Goal: Task Accomplishment & Management: Manage account settings

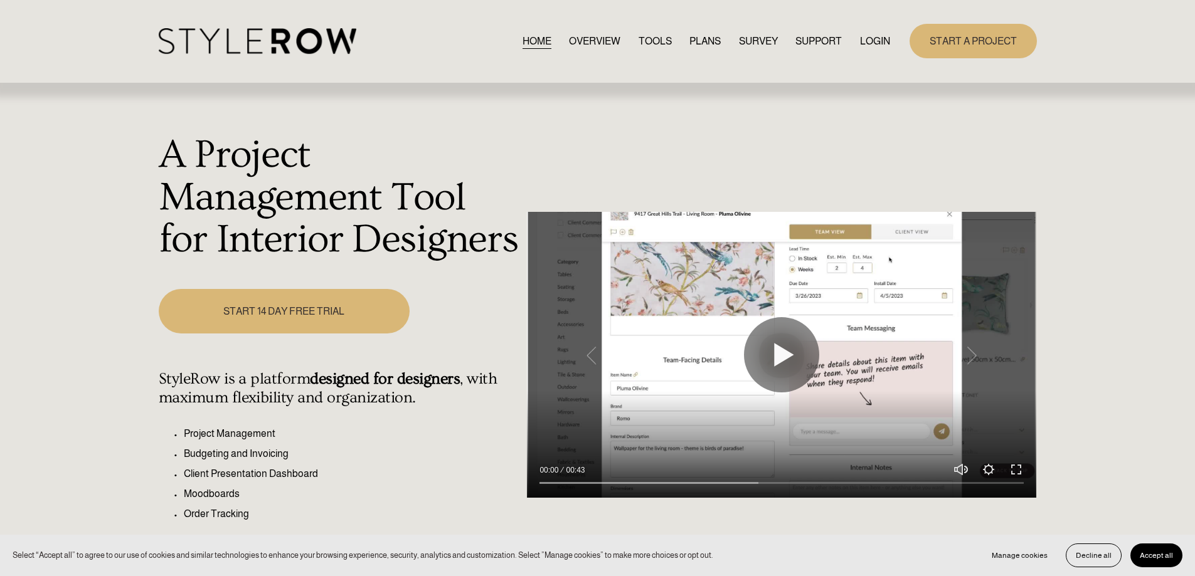
click at [874, 40] on link "LOGIN" at bounding box center [875, 41] width 30 height 17
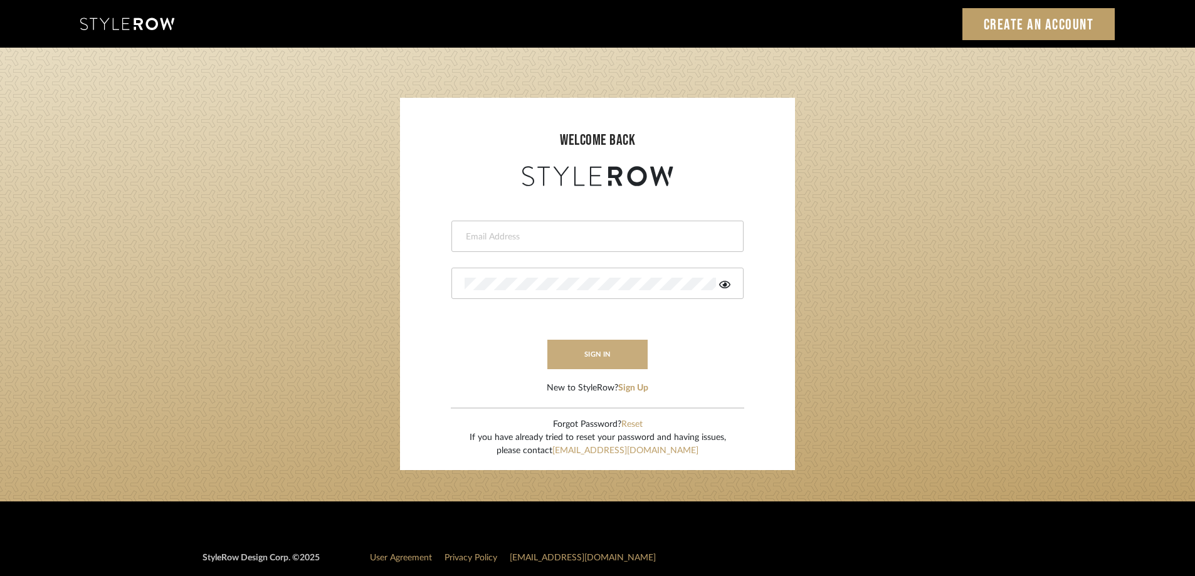
type input "STEWART@PERLALICHI.COM"
click at [609, 355] on button "sign in" at bounding box center [598, 354] width 100 height 29
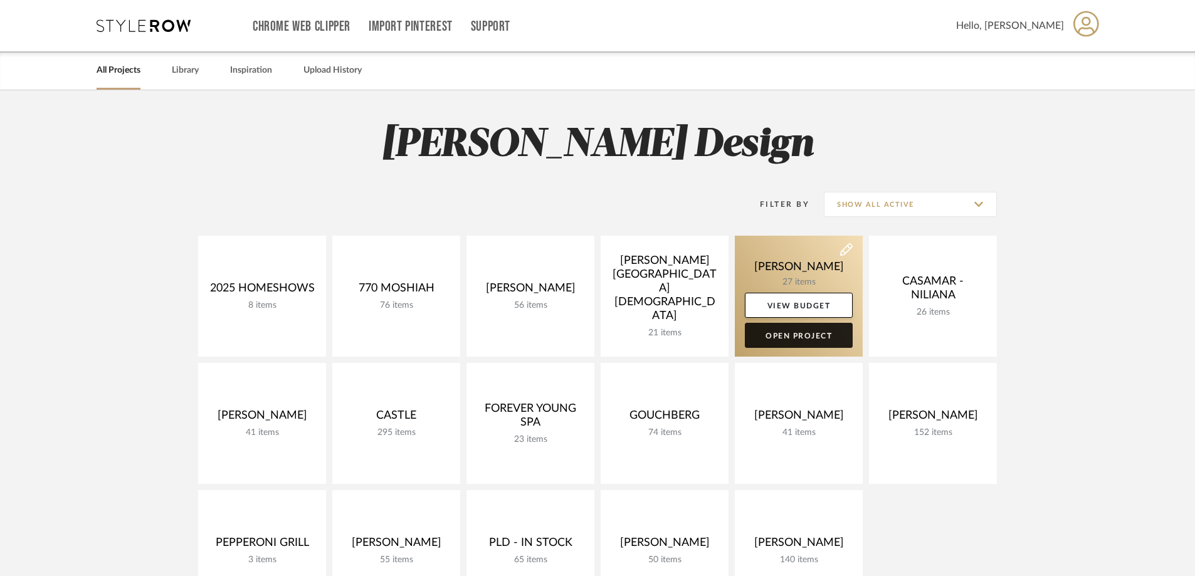
click at [800, 339] on link "Open Project" at bounding box center [799, 335] width 108 height 25
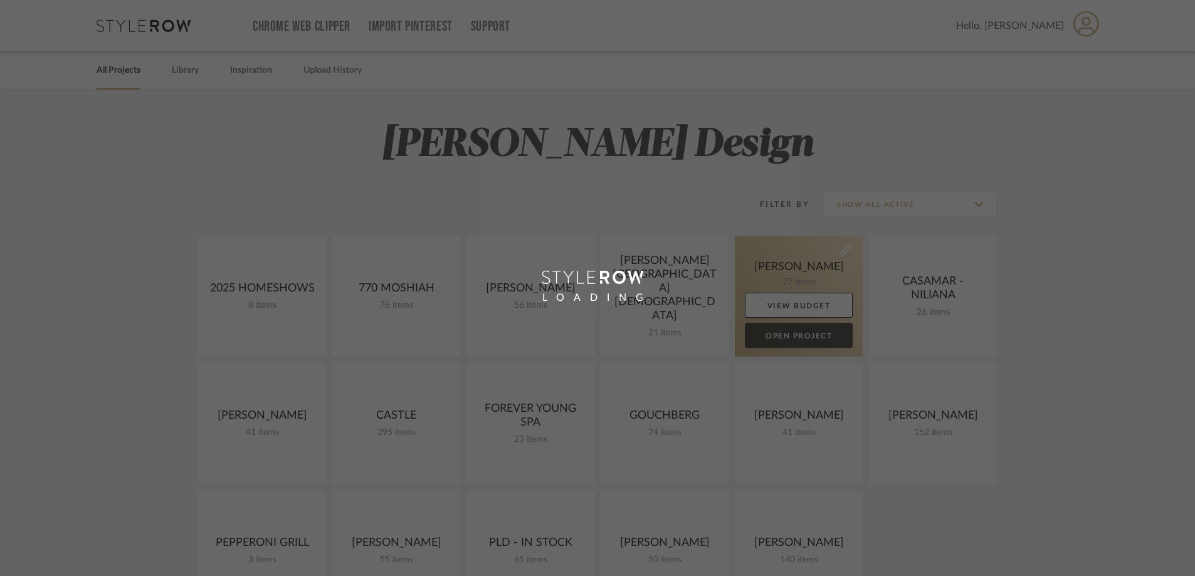
click at [800, 339] on div "Chrome Web Clipper Import Pinterest Support All Projects Library Inspiration Up…" at bounding box center [597, 508] width 1195 height 1017
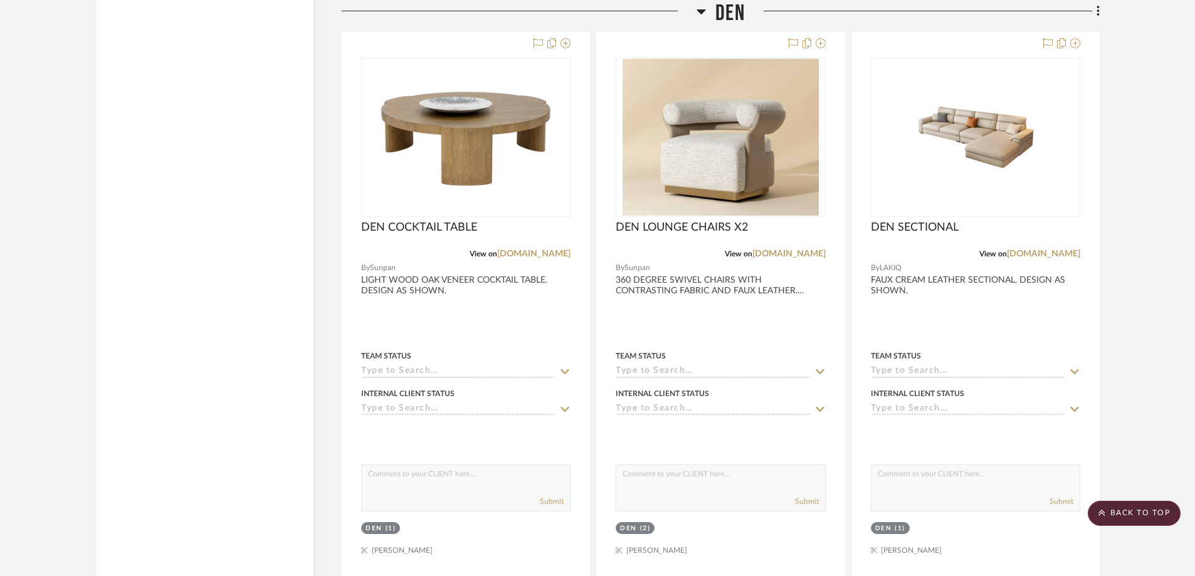
scroll to position [2656, 0]
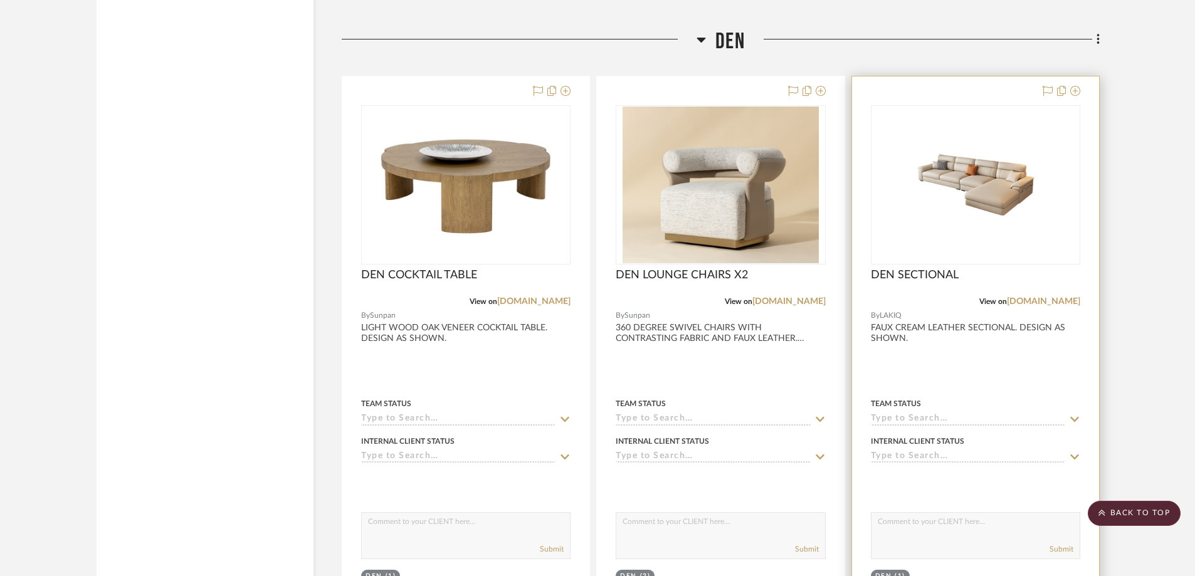
click at [932, 329] on div at bounding box center [975, 351] width 247 height 549
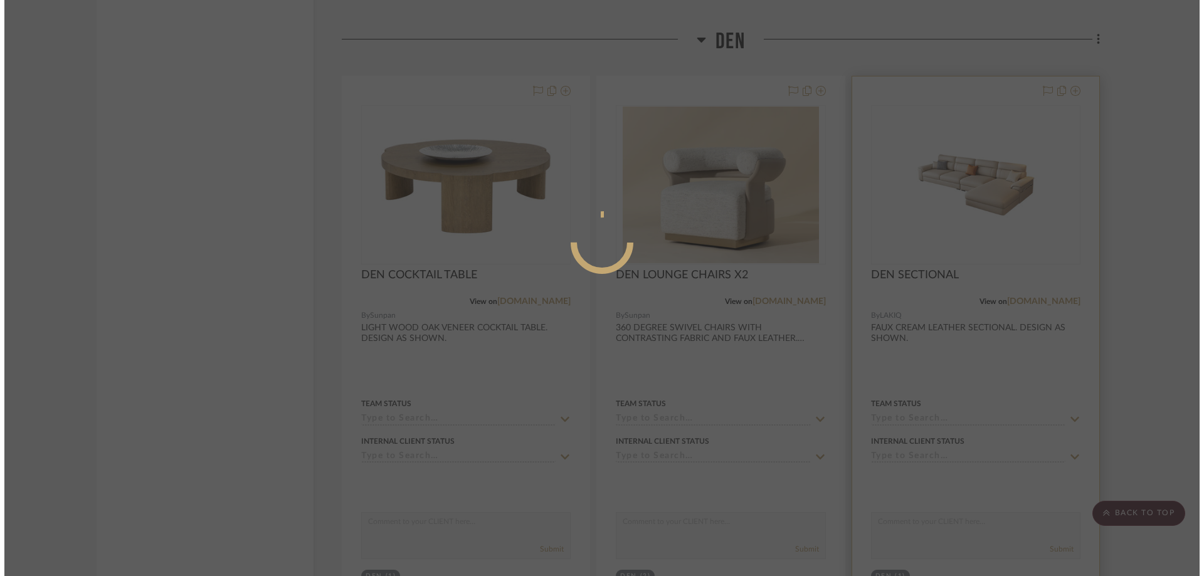
scroll to position [0, 0]
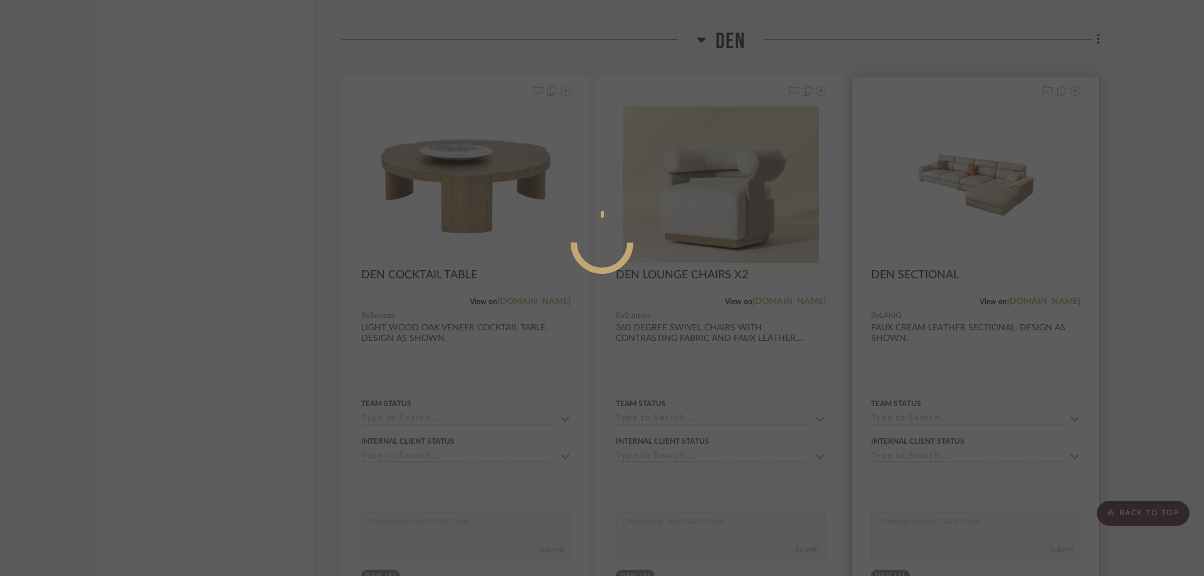
click at [930, 327] on div at bounding box center [602, 288] width 1204 height 576
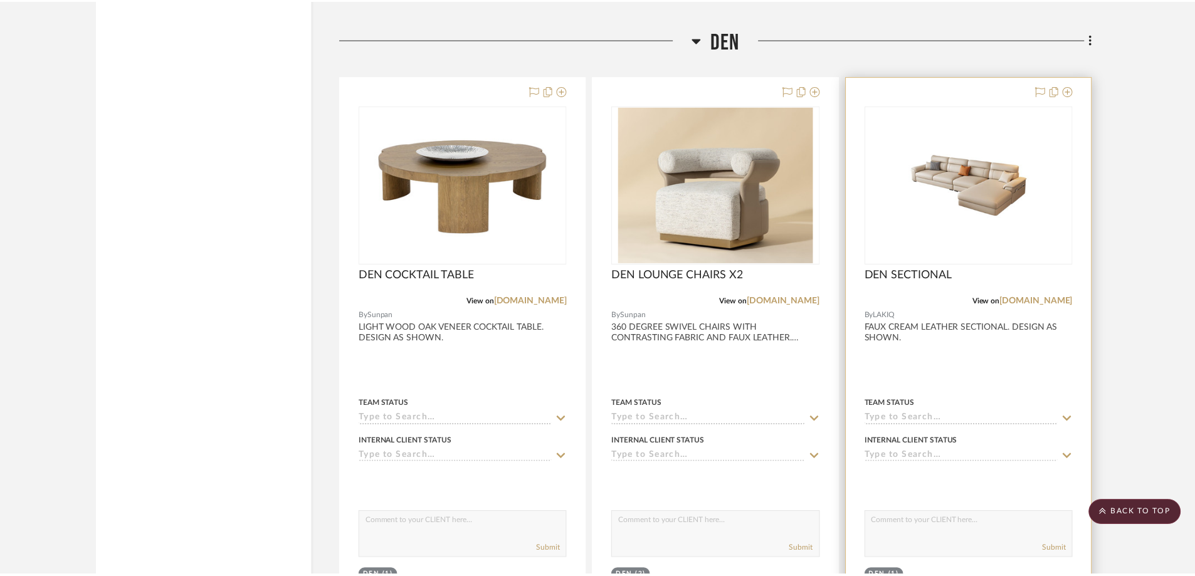
scroll to position [2656, 0]
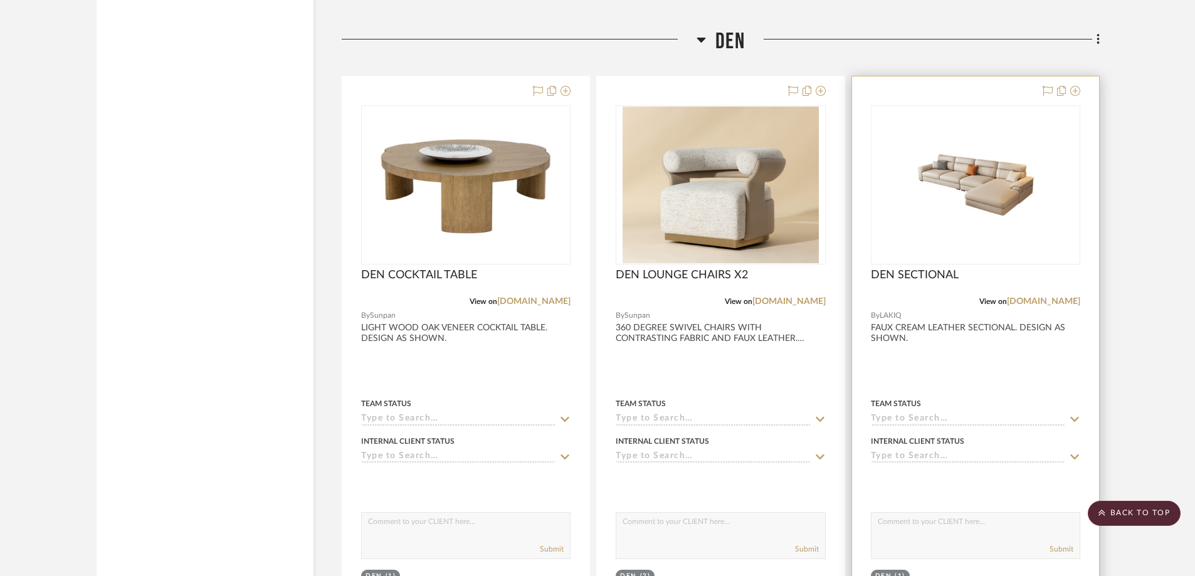
click at [930, 327] on div at bounding box center [975, 351] width 247 height 549
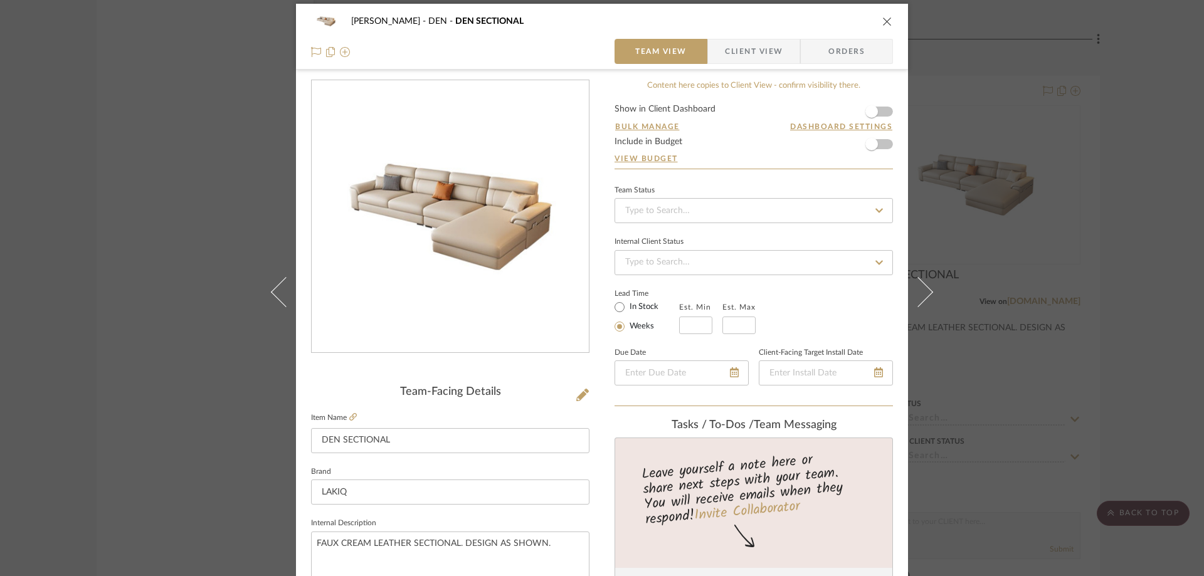
scroll to position [0, 0]
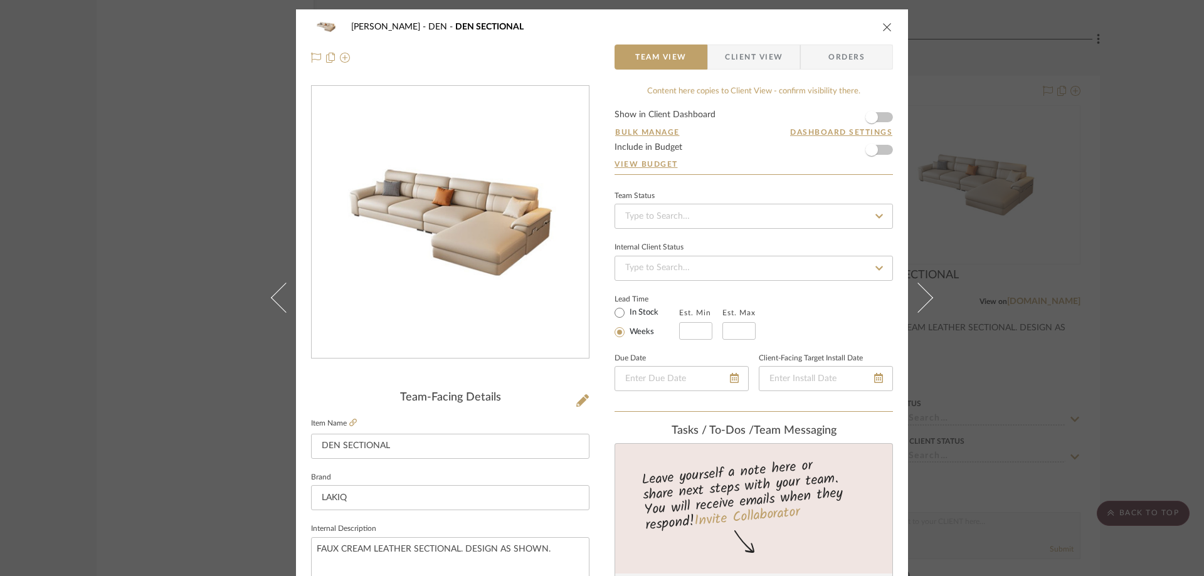
click at [885, 23] on icon "close" at bounding box center [887, 27] width 10 height 10
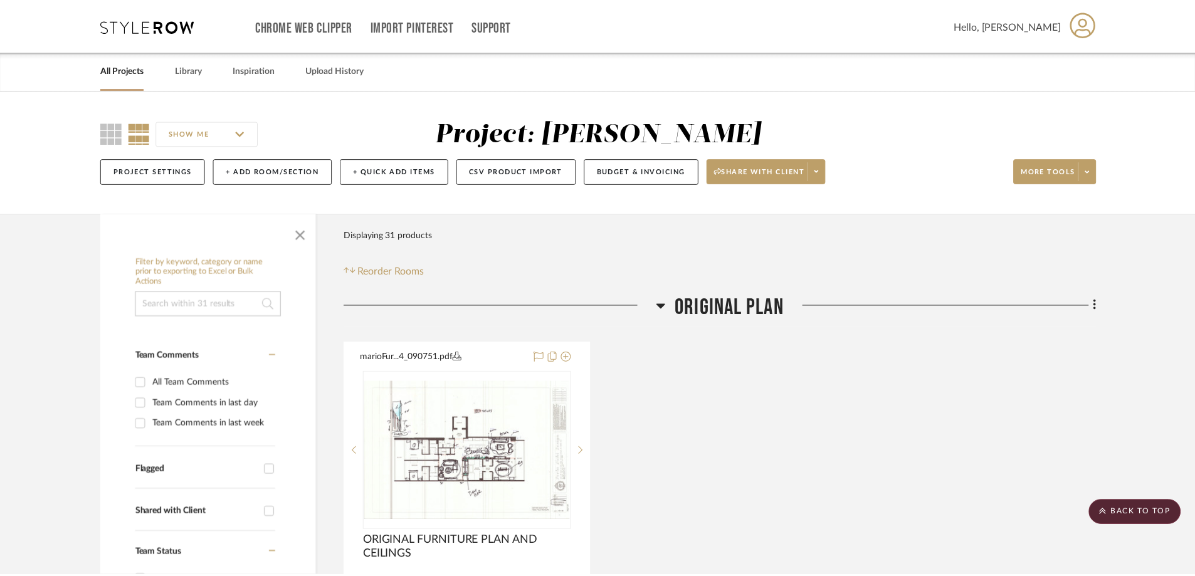
scroll to position [2656, 0]
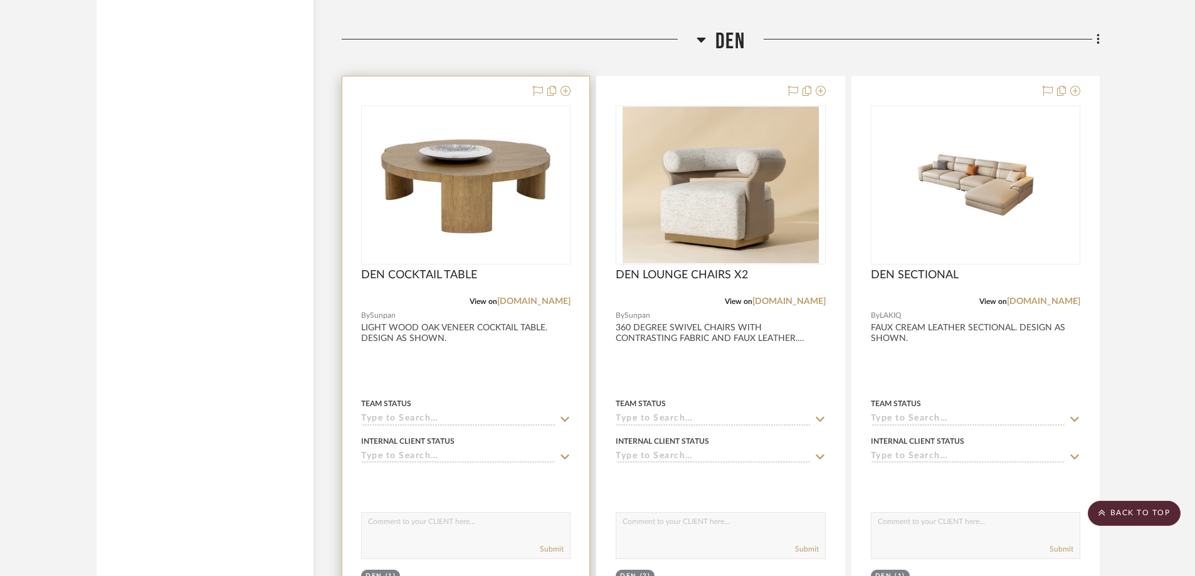
click at [517, 325] on div at bounding box center [465, 351] width 247 height 549
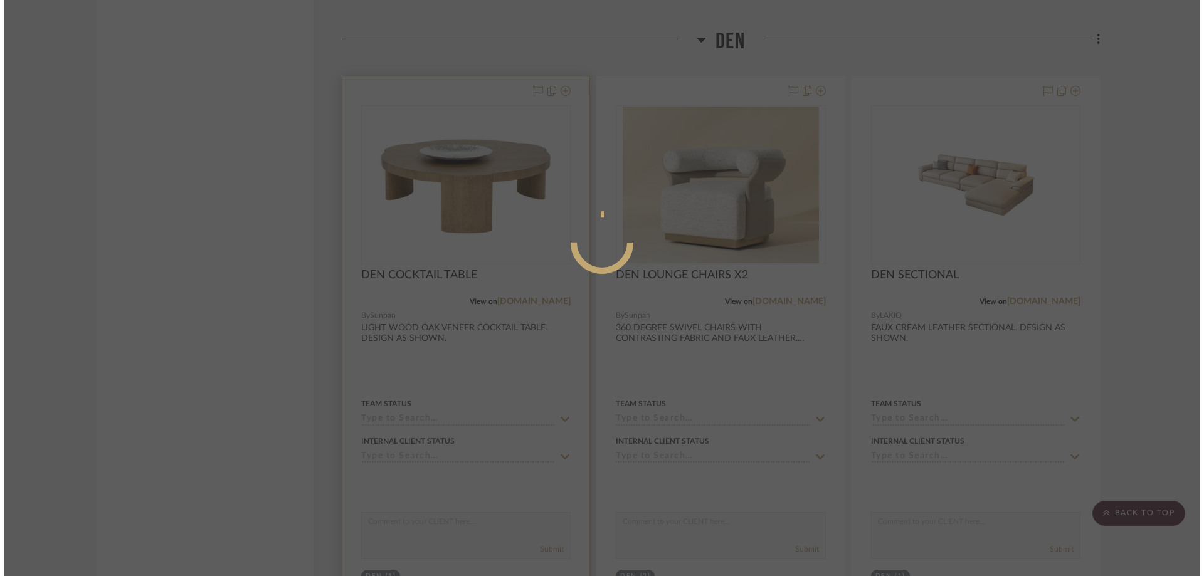
scroll to position [0, 0]
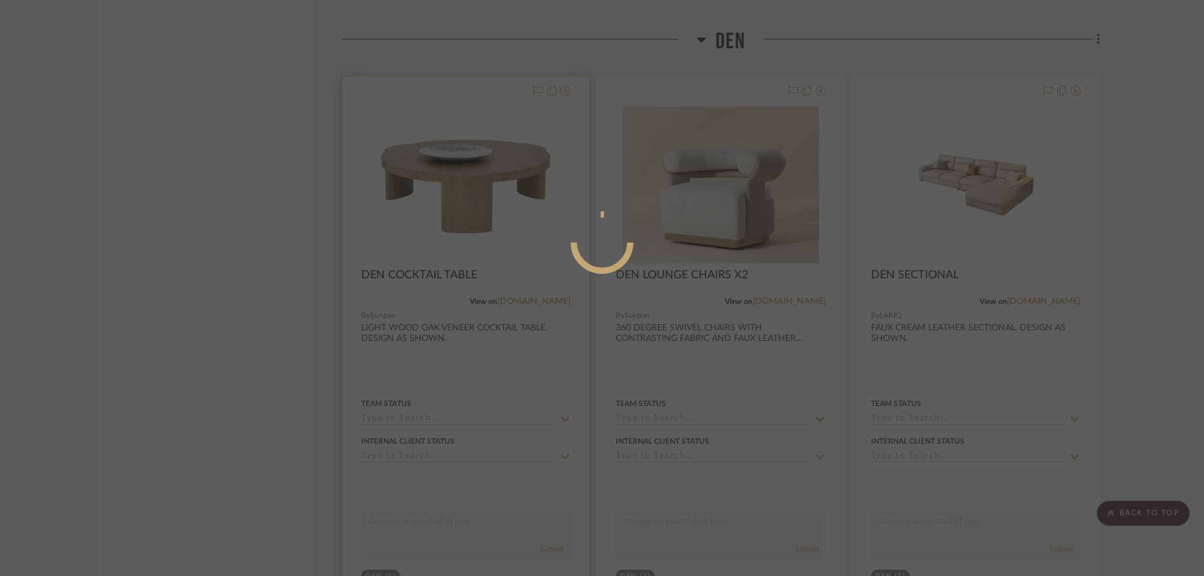
click at [517, 325] on mat-dialog-content at bounding box center [602, 293] width 188 height 540
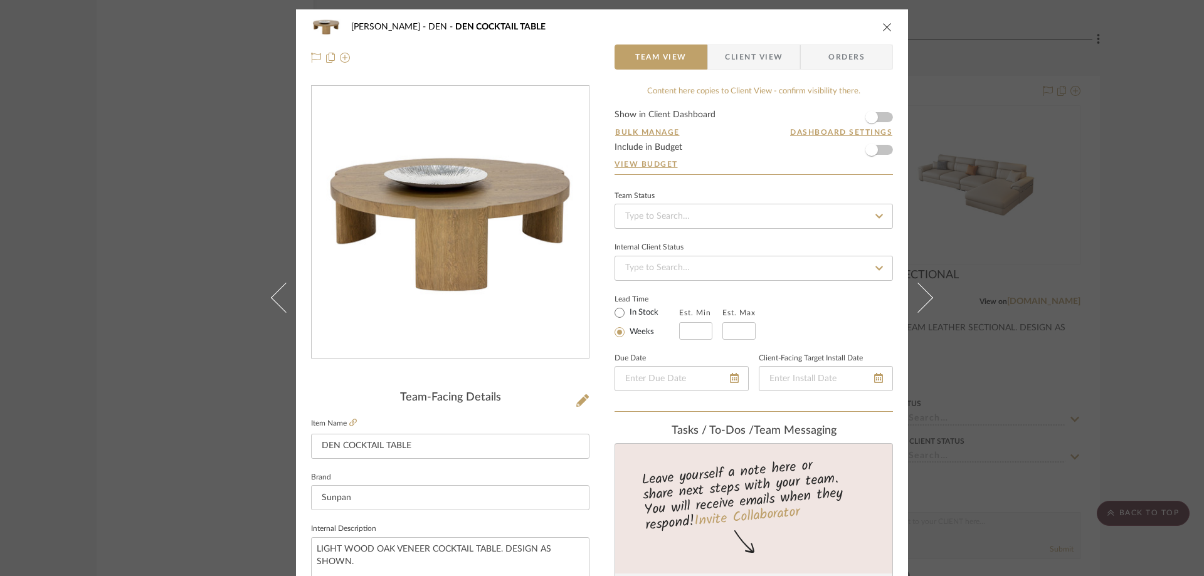
click at [884, 36] on div "CASAMAR - MARIO DEN DEN COCKTAIL TABLE" at bounding box center [602, 26] width 582 height 25
click at [887, 23] on icon "close" at bounding box center [887, 27] width 10 height 10
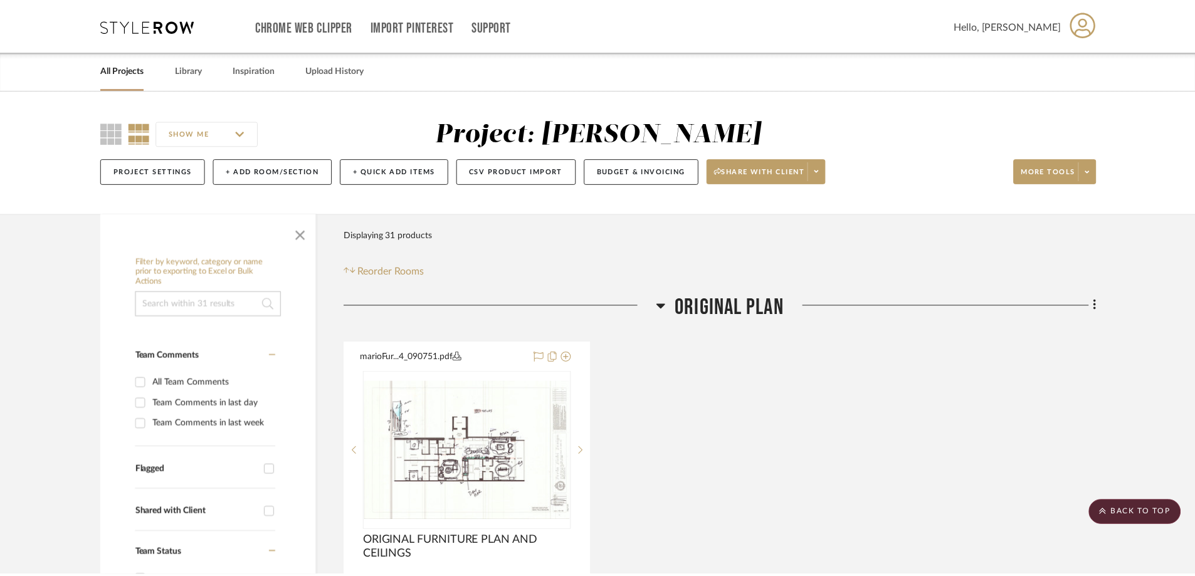
scroll to position [2656, 0]
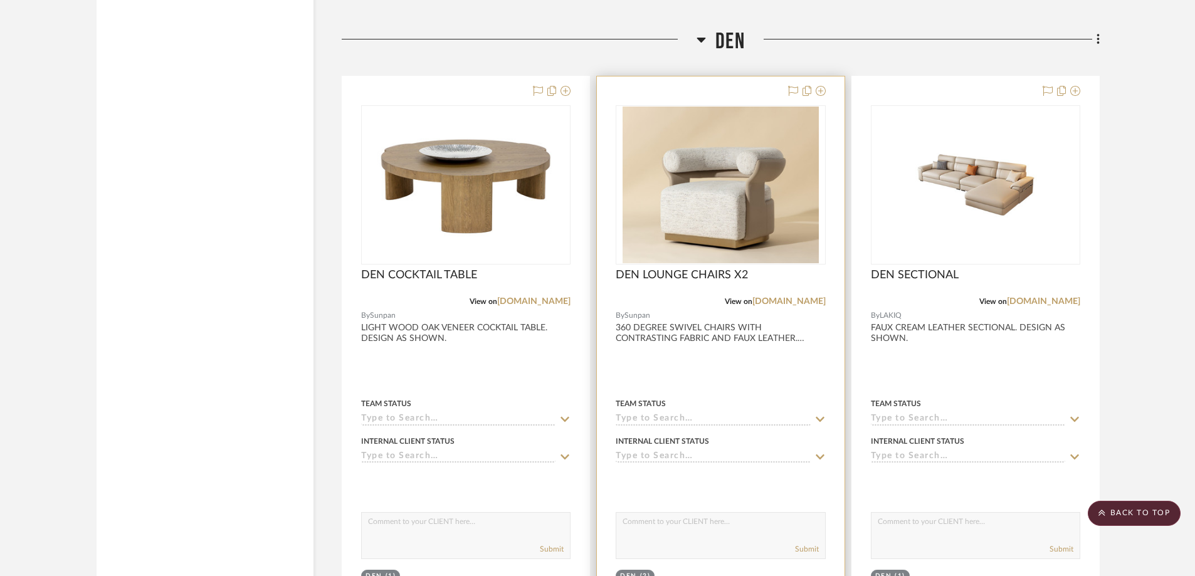
click at [690, 266] on div at bounding box center [720, 351] width 247 height 549
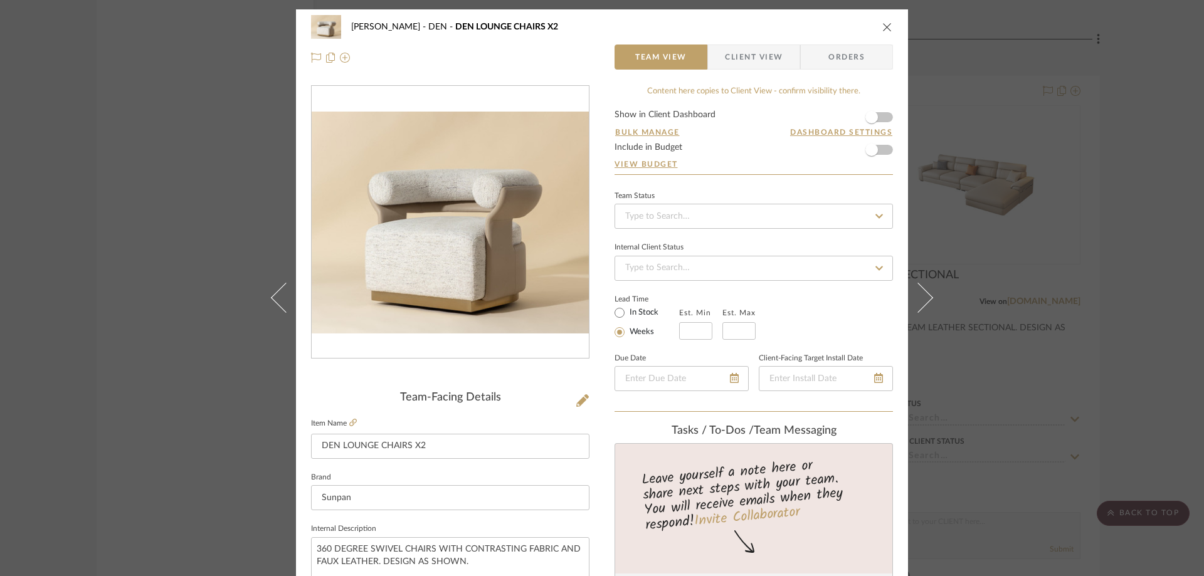
drag, startPoint x: 447, startPoint y: 467, endPoint x: 458, endPoint y: 402, distance: 66.2
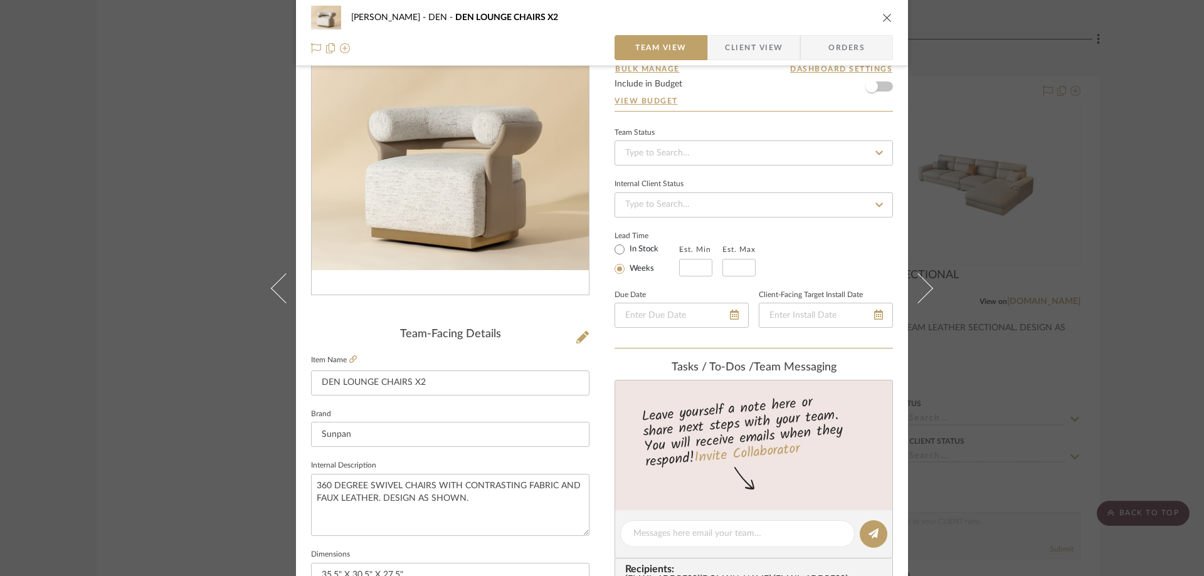
scroll to position [111, 0]
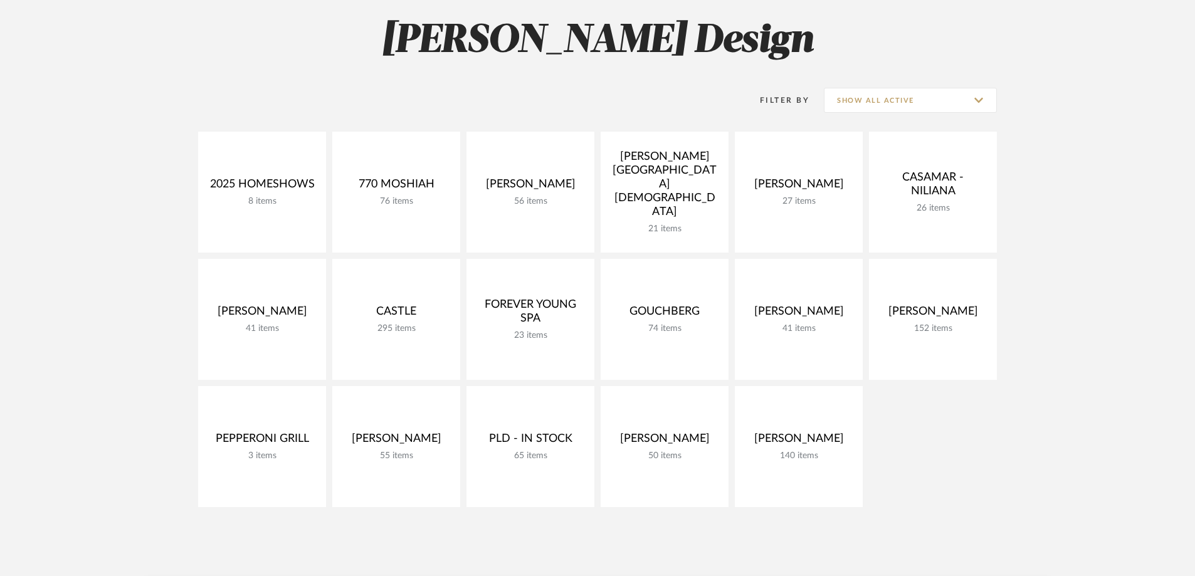
scroll to position [111, 0]
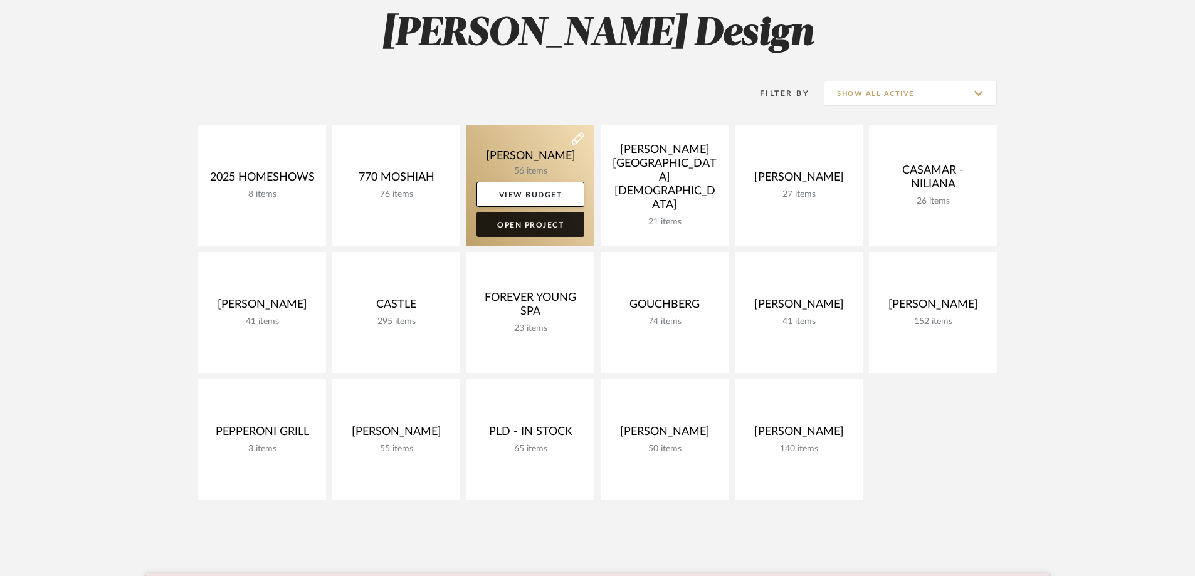
click at [540, 220] on link "Open Project" at bounding box center [531, 224] width 108 height 25
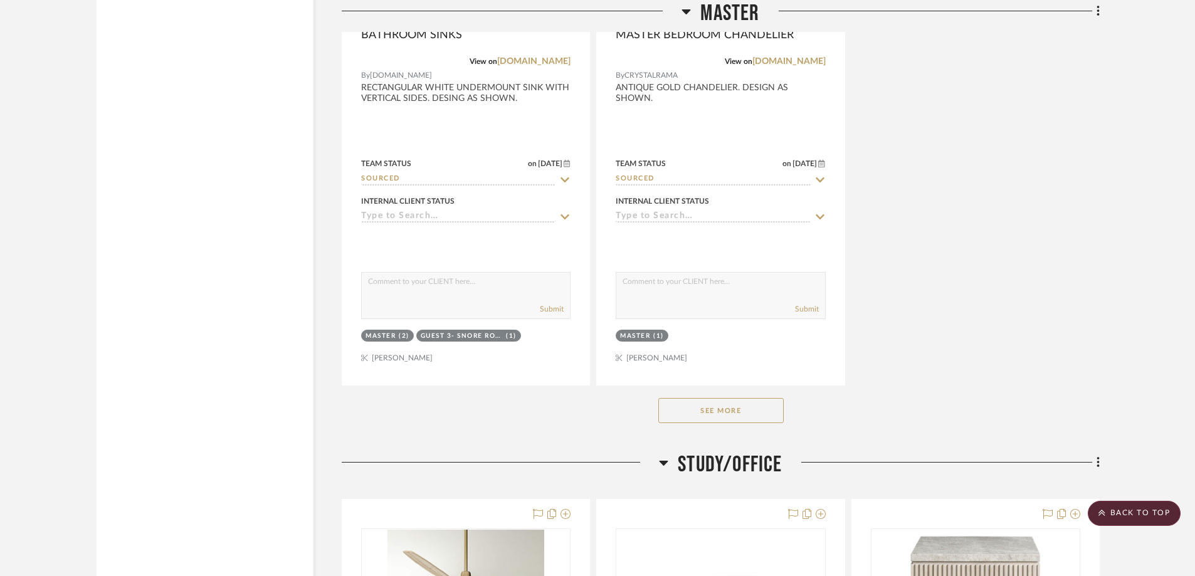
scroll to position [5798, 0]
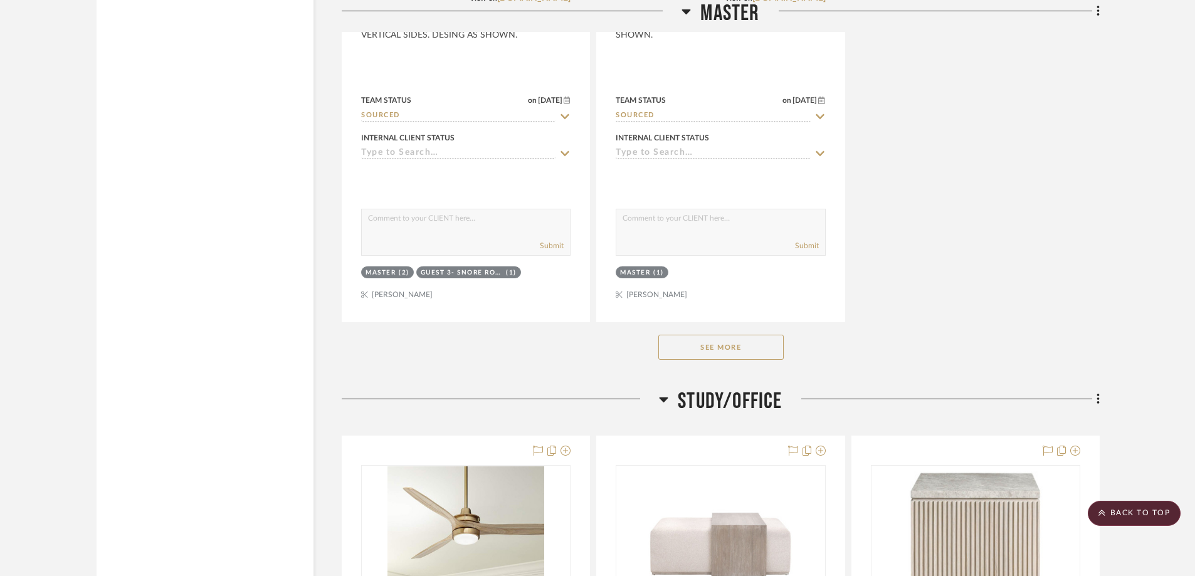
click at [739, 349] on button "See More" at bounding box center [721, 347] width 125 height 25
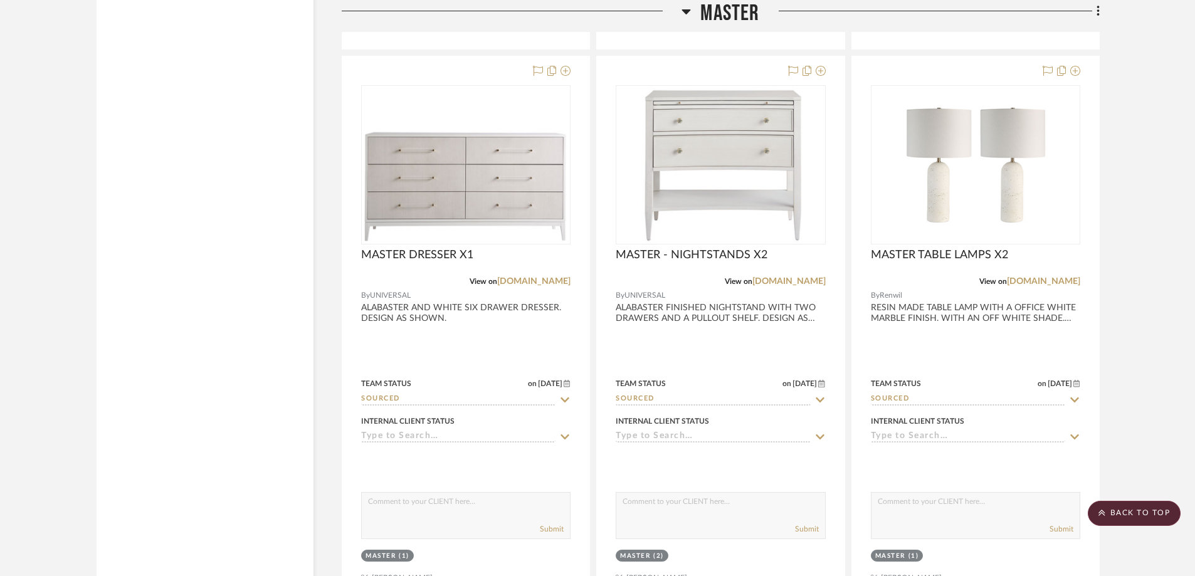
scroll to position [6605, 0]
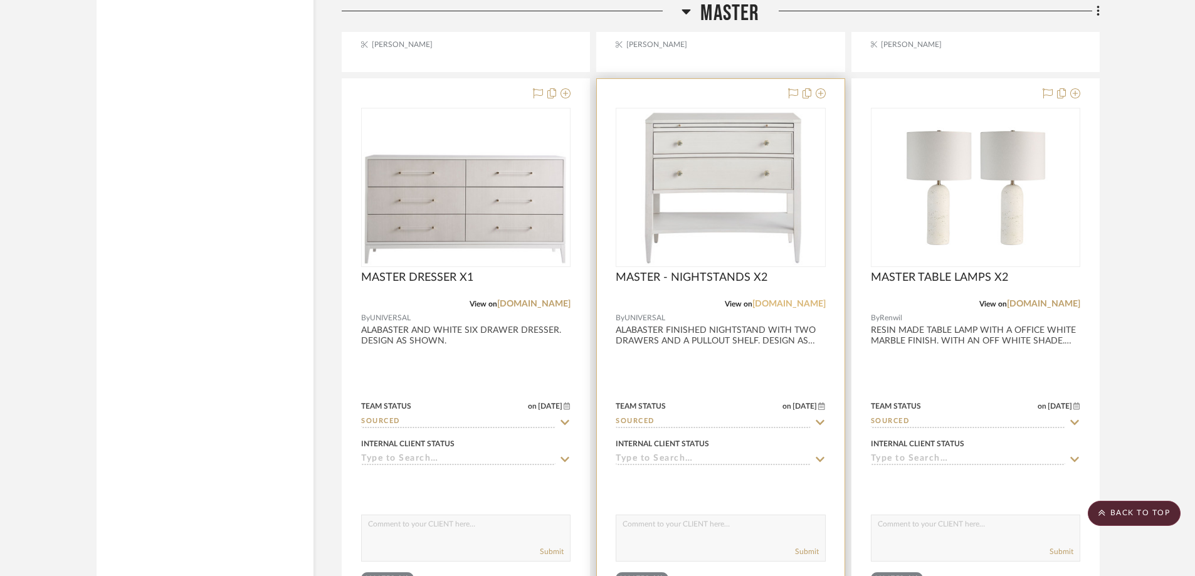
click at [753, 302] on link "universalfurniture.com" at bounding box center [789, 304] width 73 height 9
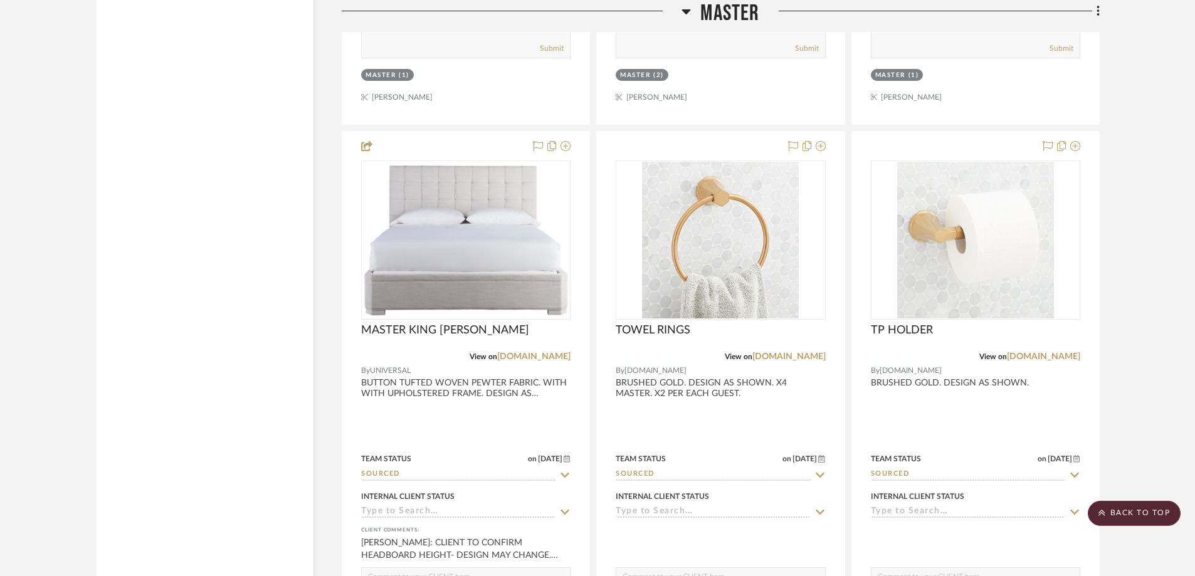
scroll to position [7005, 0]
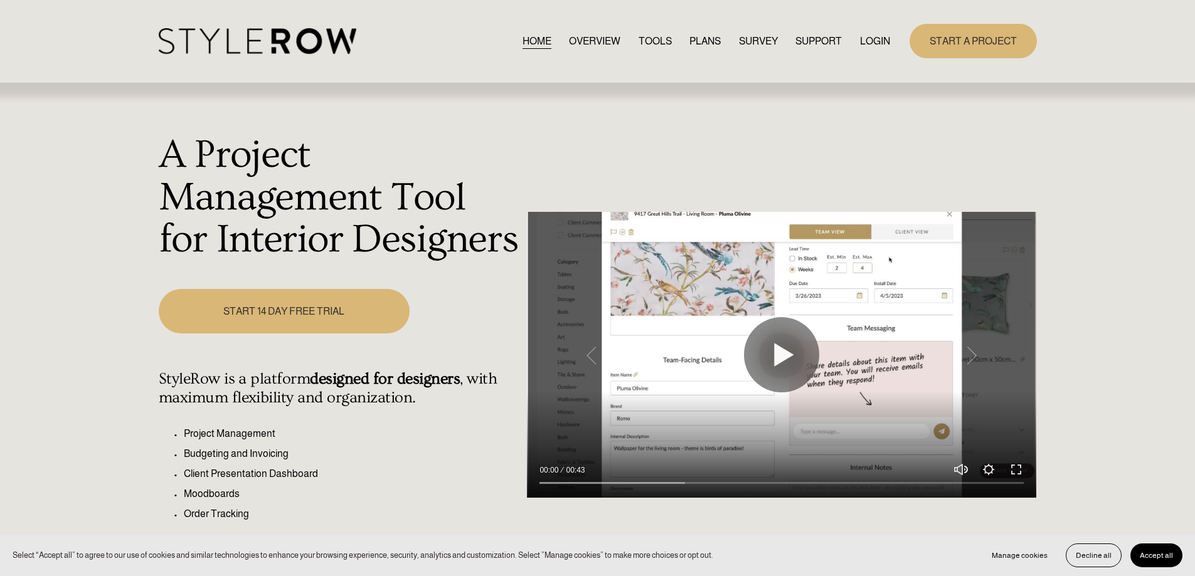
click at [871, 44] on link "LOGIN" at bounding box center [875, 41] width 30 height 17
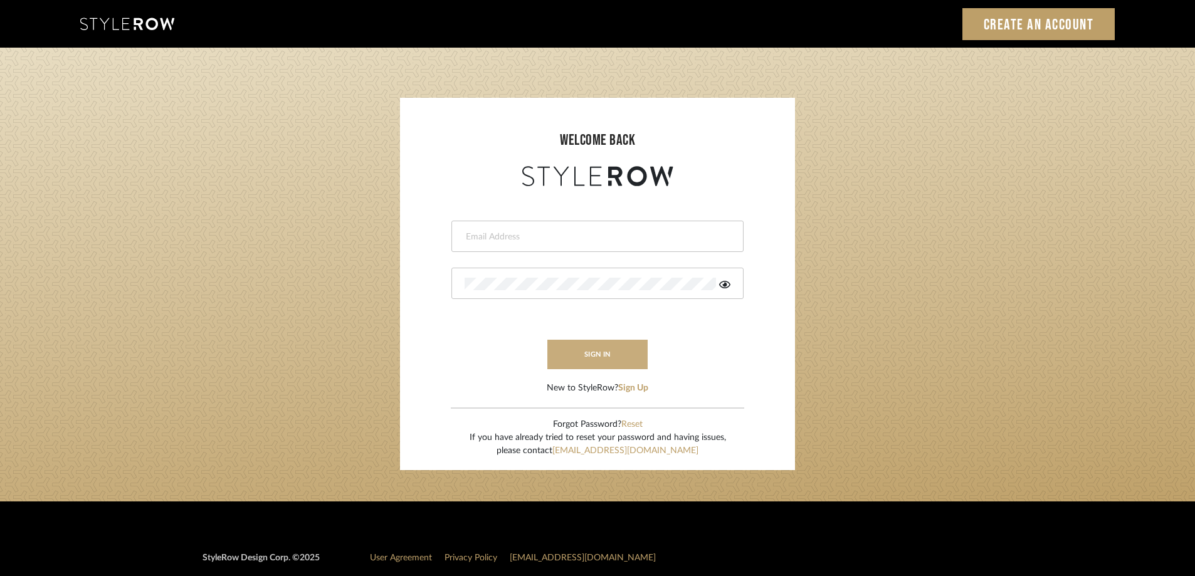
type input "STEWART@PERLALICHI.COM"
click at [621, 357] on button "sign in" at bounding box center [598, 354] width 100 height 29
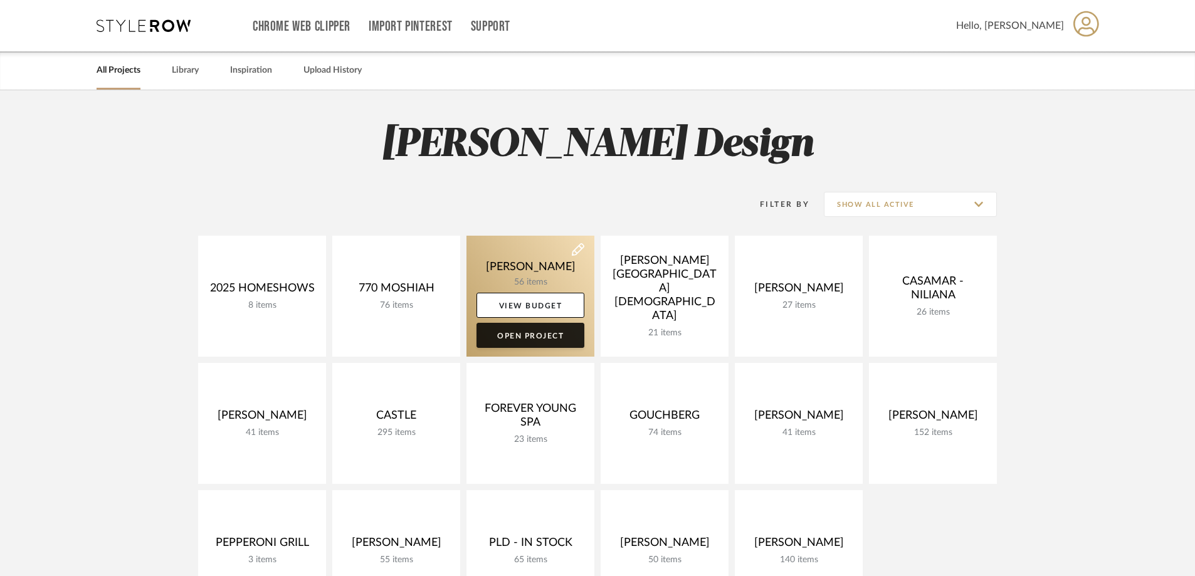
click at [542, 319] on div "BARRY 56 items View Budget Open Project" at bounding box center [531, 296] width 128 height 121
click at [542, 331] on link "Open Project" at bounding box center [531, 335] width 108 height 25
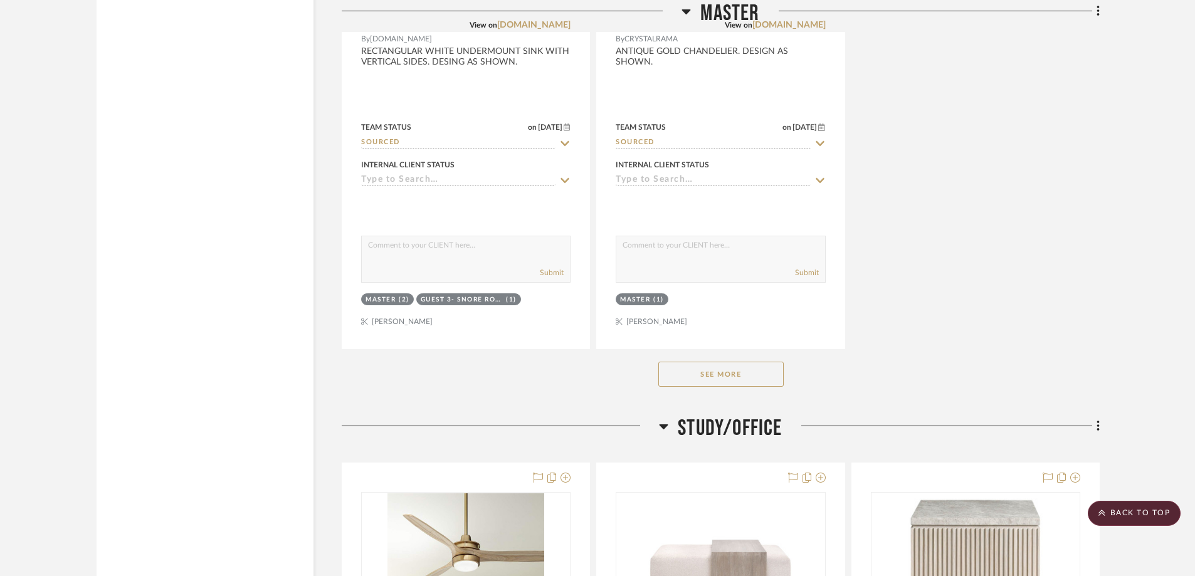
scroll to position [5716, 0]
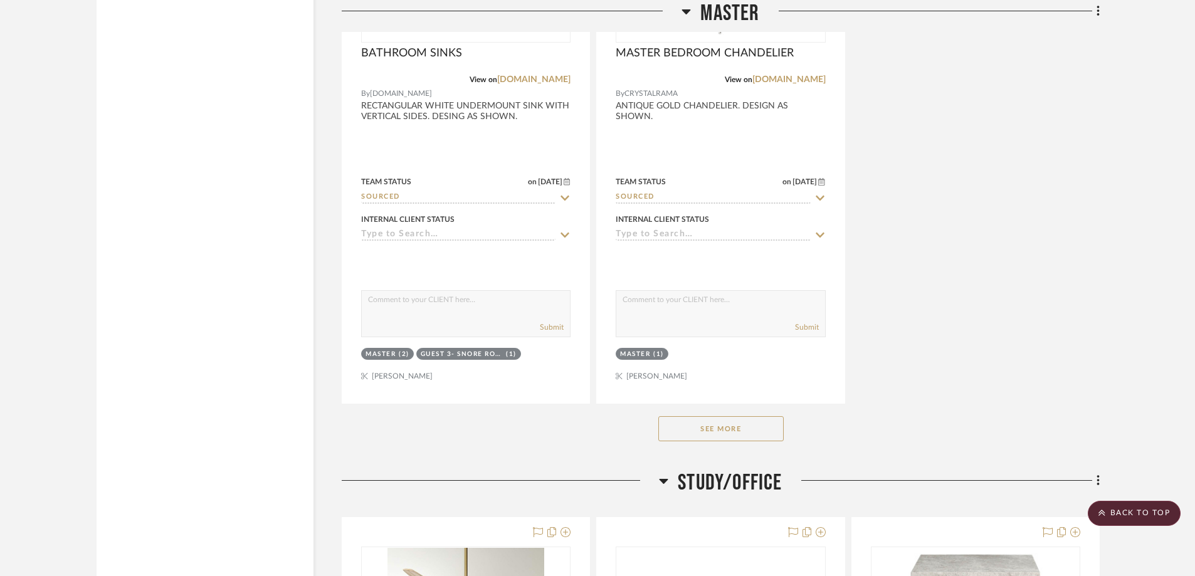
click at [768, 427] on button "See More" at bounding box center [721, 428] width 125 height 25
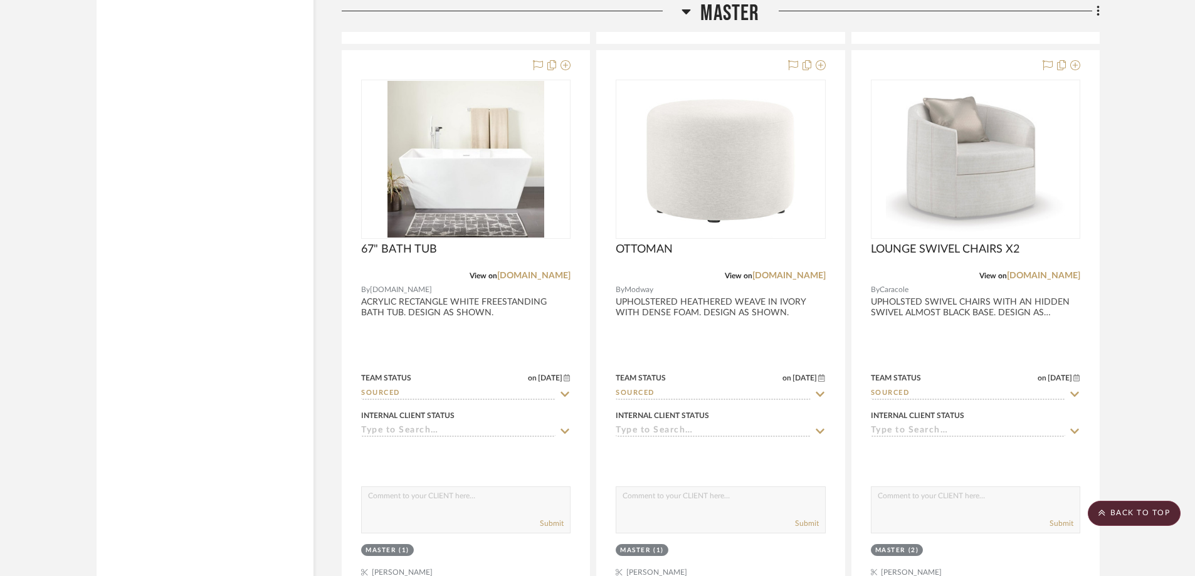
scroll to position [6180, 0]
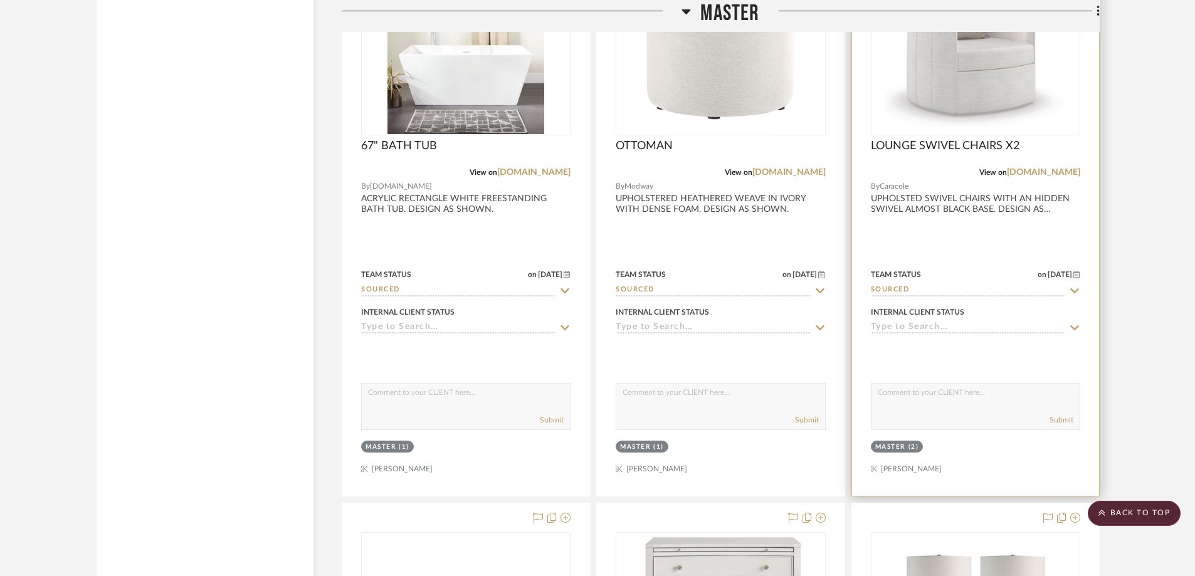
click at [955, 209] on div at bounding box center [975, 221] width 247 height 549
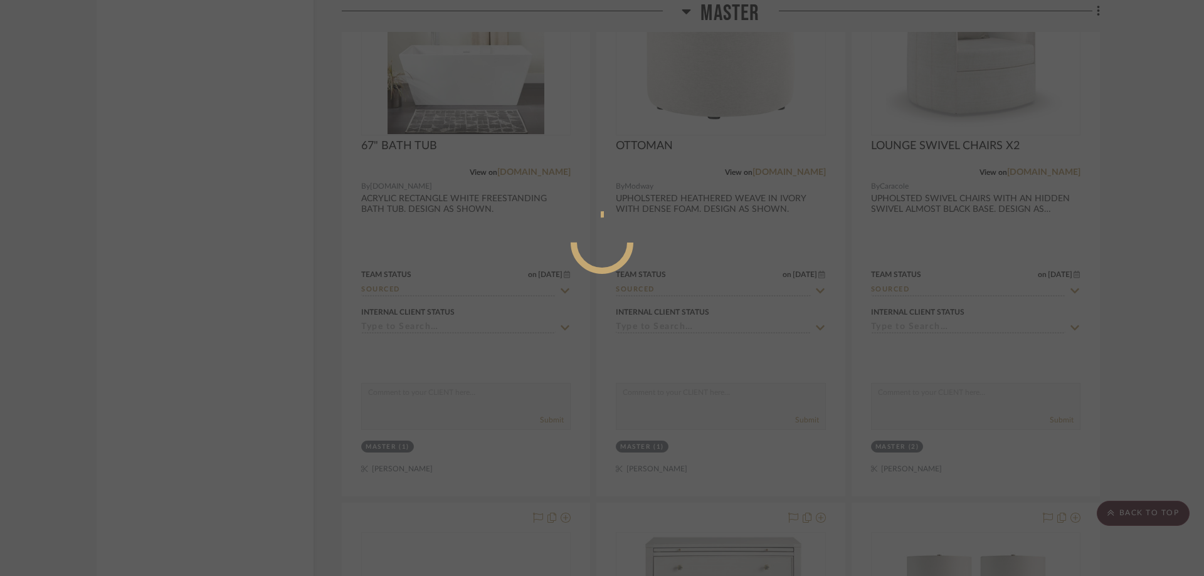
click at [955, 209] on div at bounding box center [602, 288] width 1204 height 576
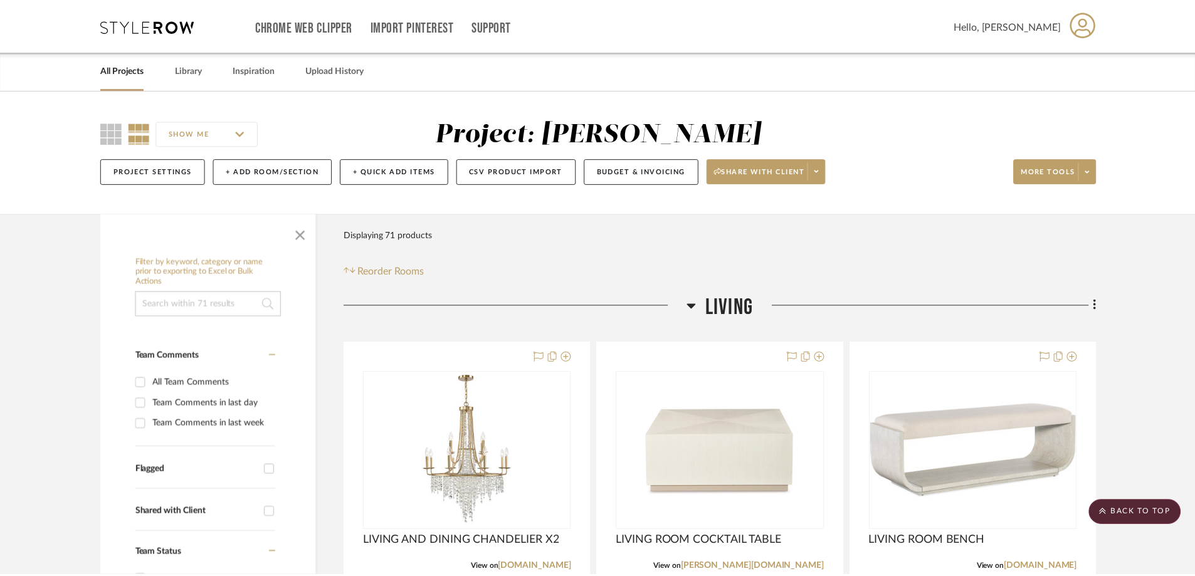
scroll to position [6180, 0]
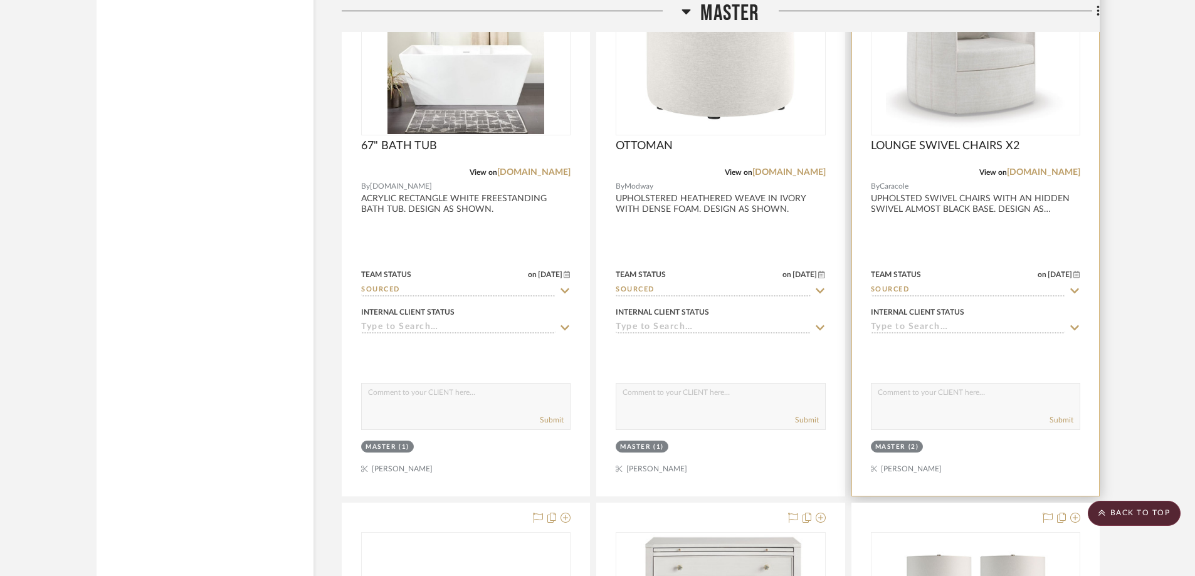
click at [955, 213] on div at bounding box center [975, 221] width 247 height 549
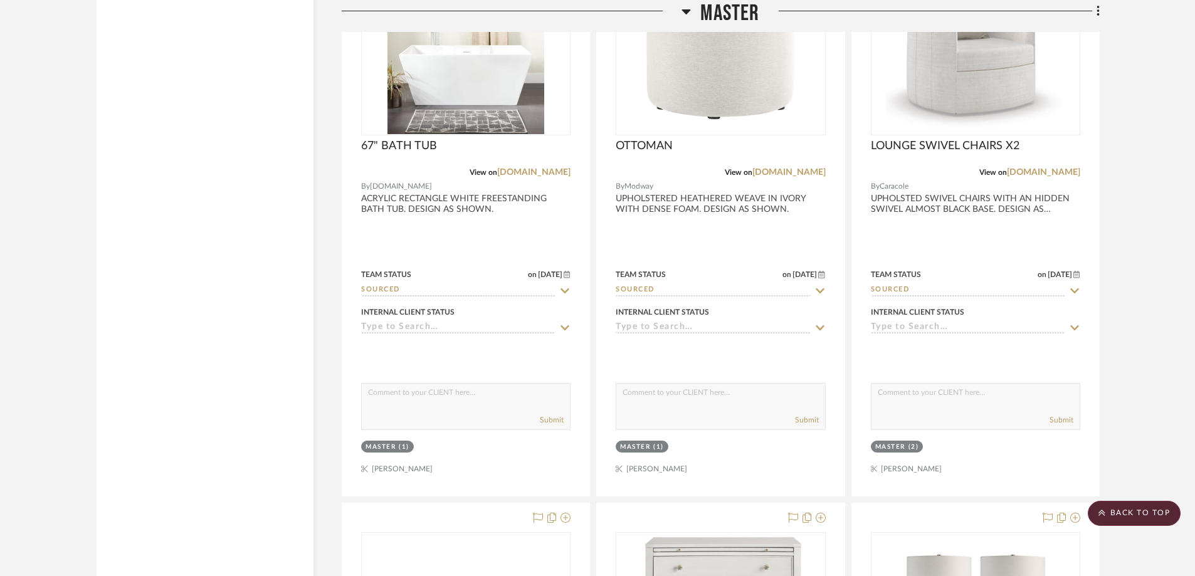
drag, startPoint x: 1197, startPoint y: 246, endPoint x: 1195, endPoint y: 277, distance: 31.4
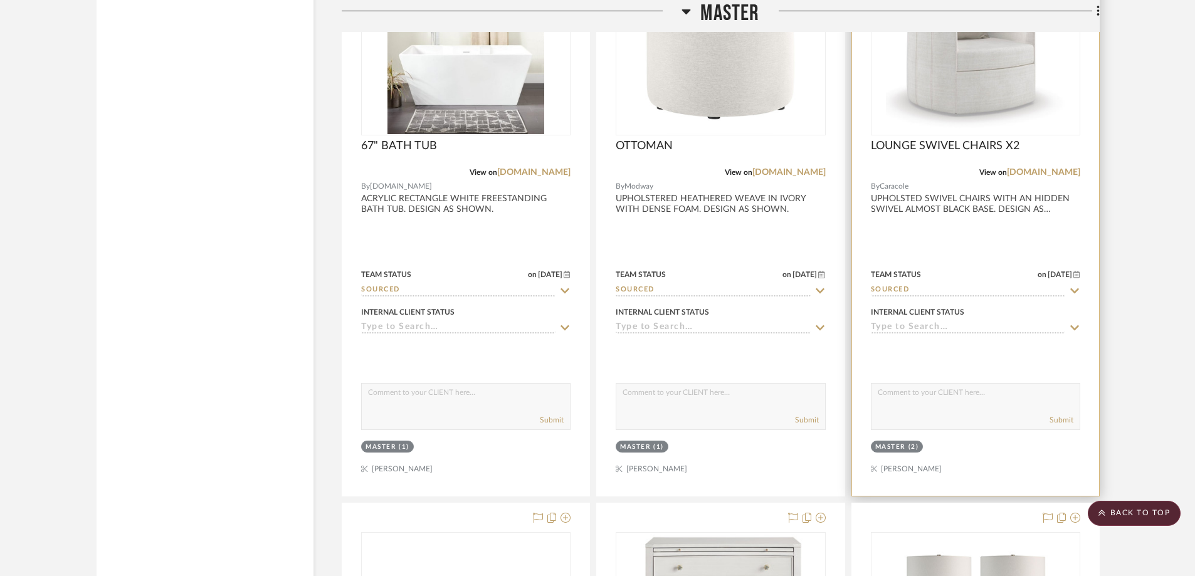
click at [985, 204] on div at bounding box center [975, 221] width 247 height 549
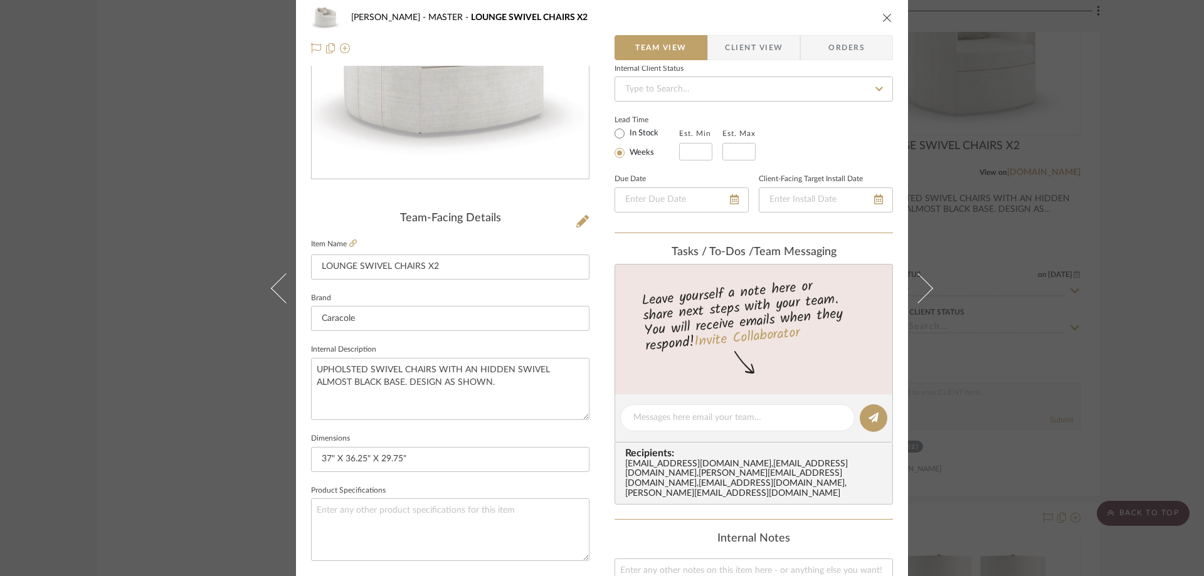
scroll to position [0, 0]
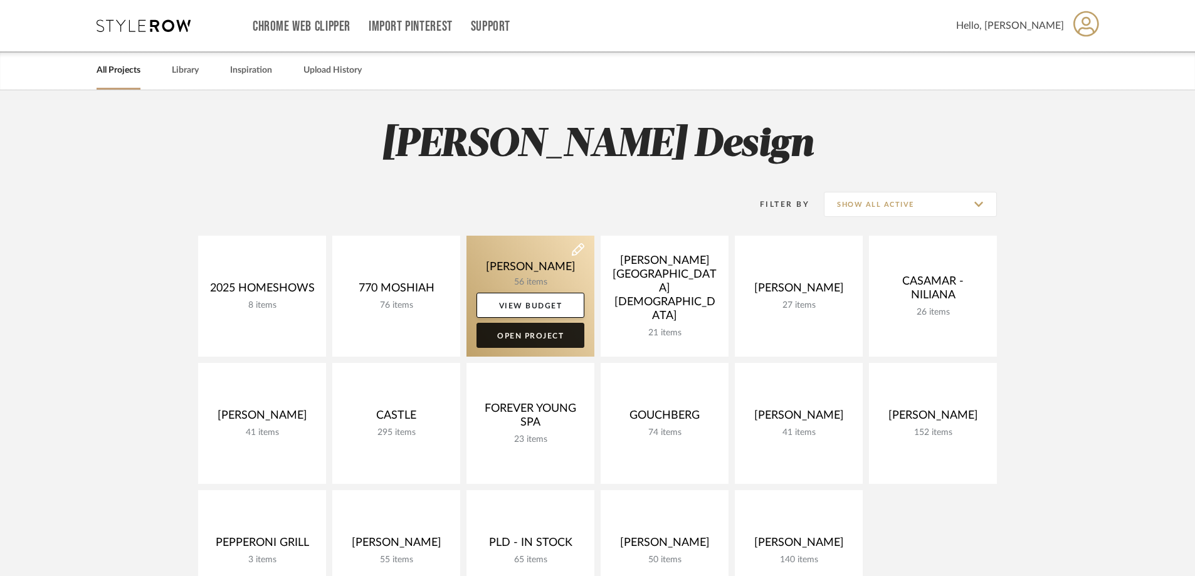
click at [536, 334] on link "Open Project" at bounding box center [531, 335] width 108 height 25
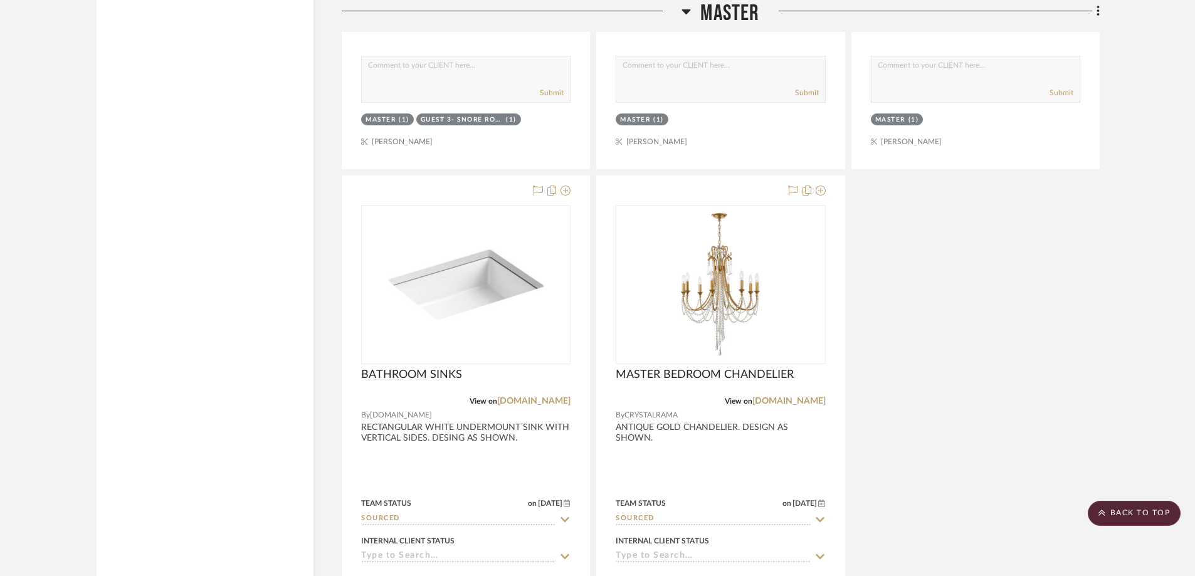
scroll to position [5693, 0]
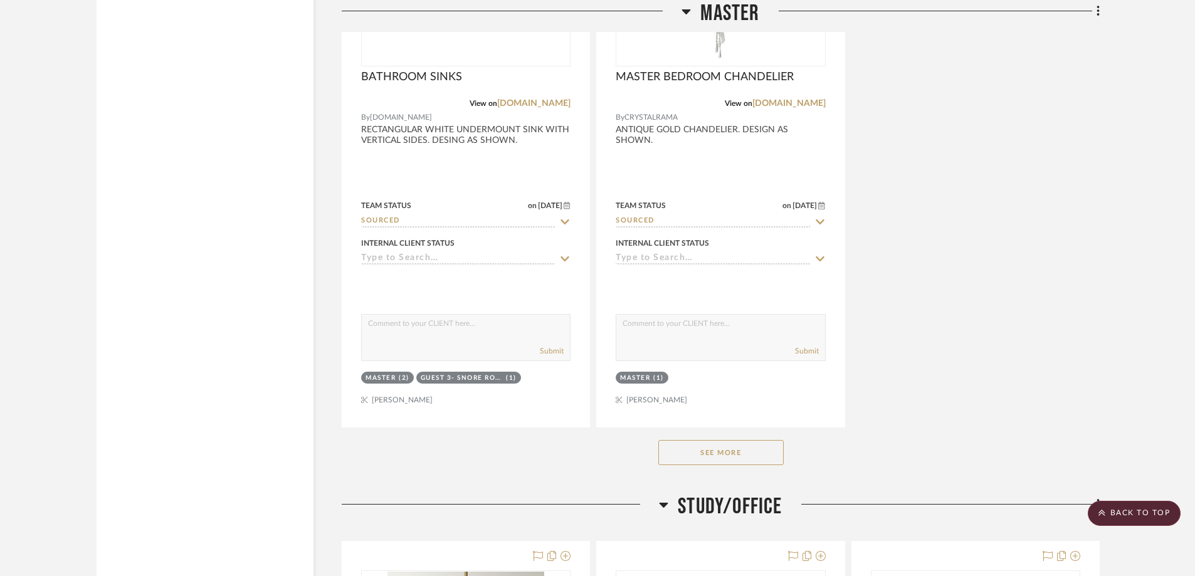
click at [757, 453] on button "See More" at bounding box center [721, 452] width 125 height 25
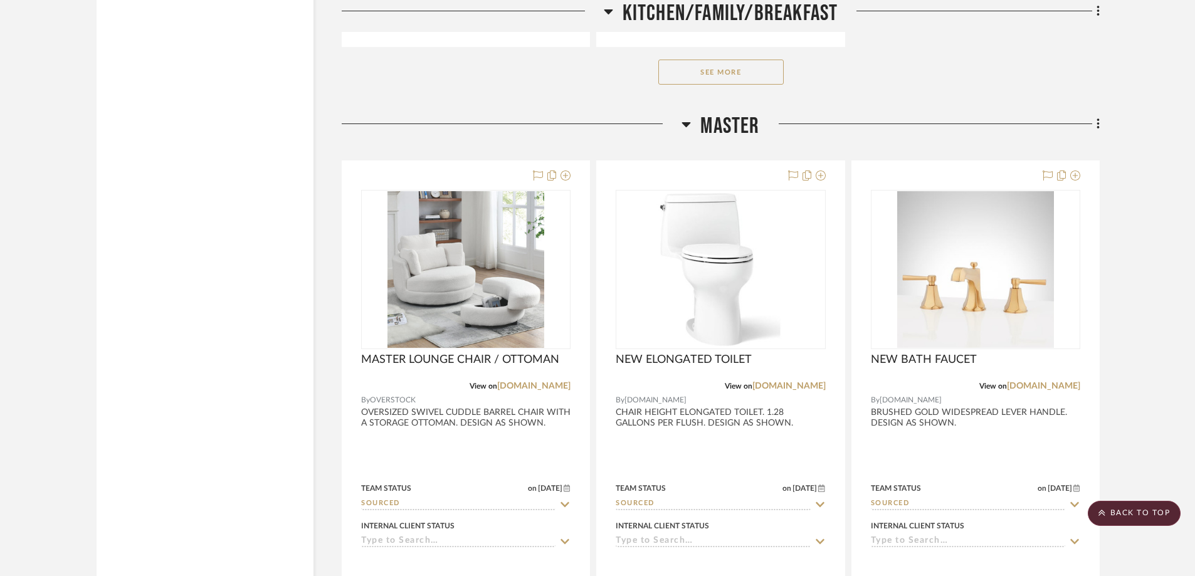
scroll to position [4310, 0]
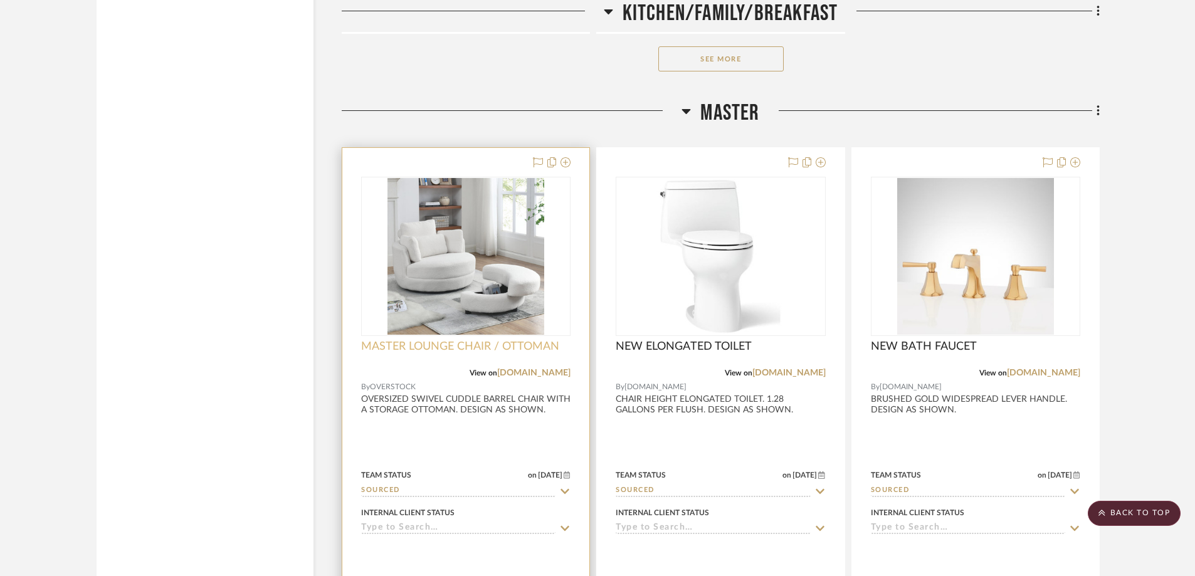
click at [482, 343] on span "MASTER LOUNGE CHAIR / OTTOMAN" at bounding box center [460, 347] width 198 height 14
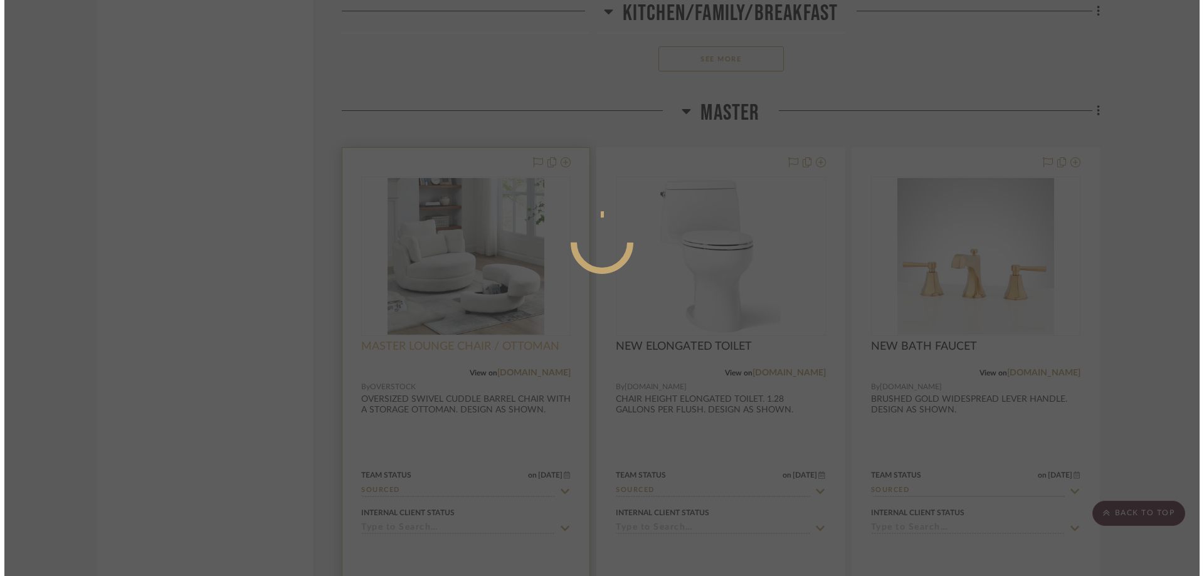
scroll to position [0, 0]
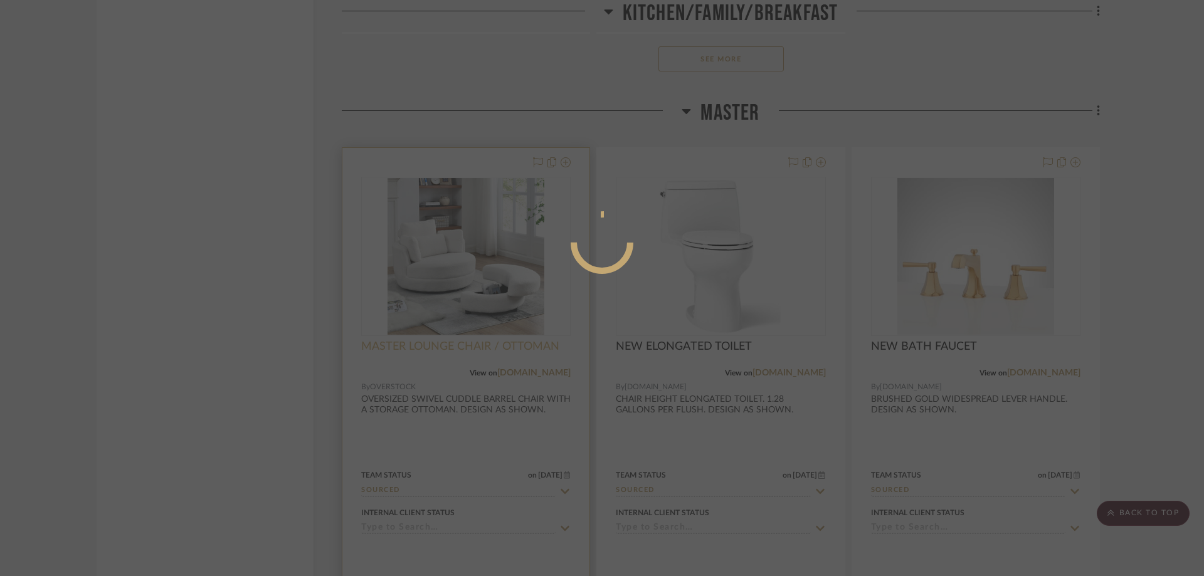
click at [482, 343] on div at bounding box center [602, 288] width 1204 height 576
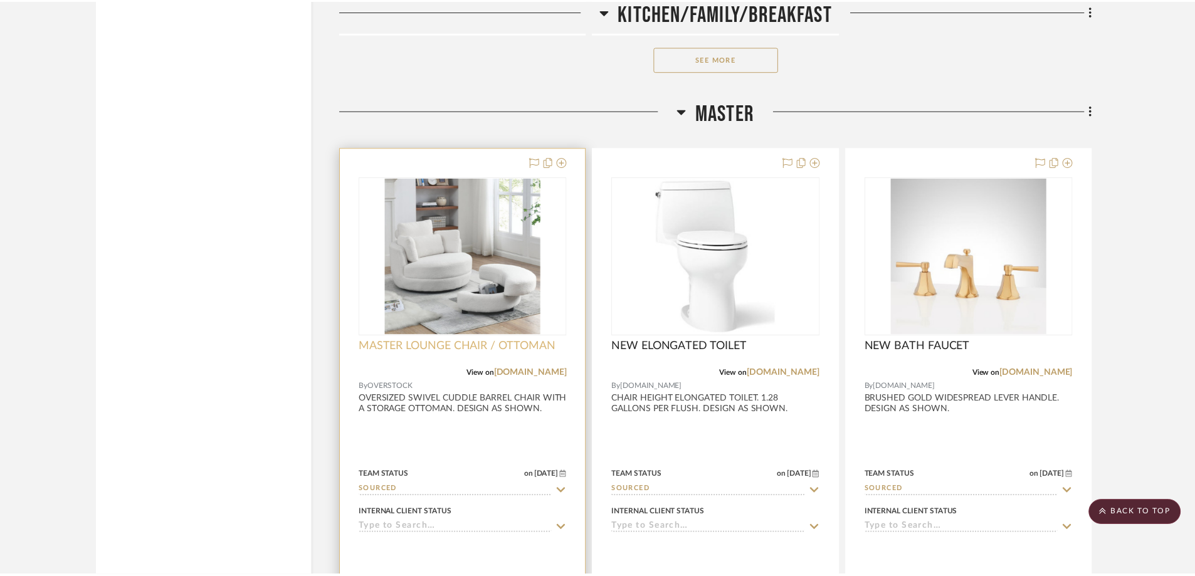
scroll to position [4310, 0]
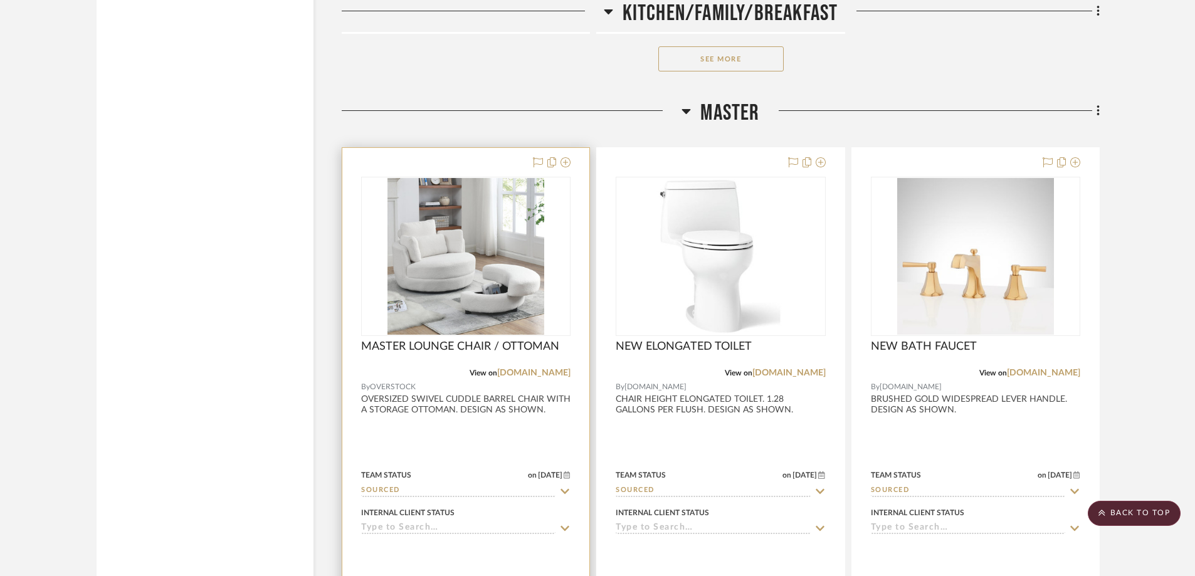
click at [473, 395] on div at bounding box center [465, 422] width 247 height 549
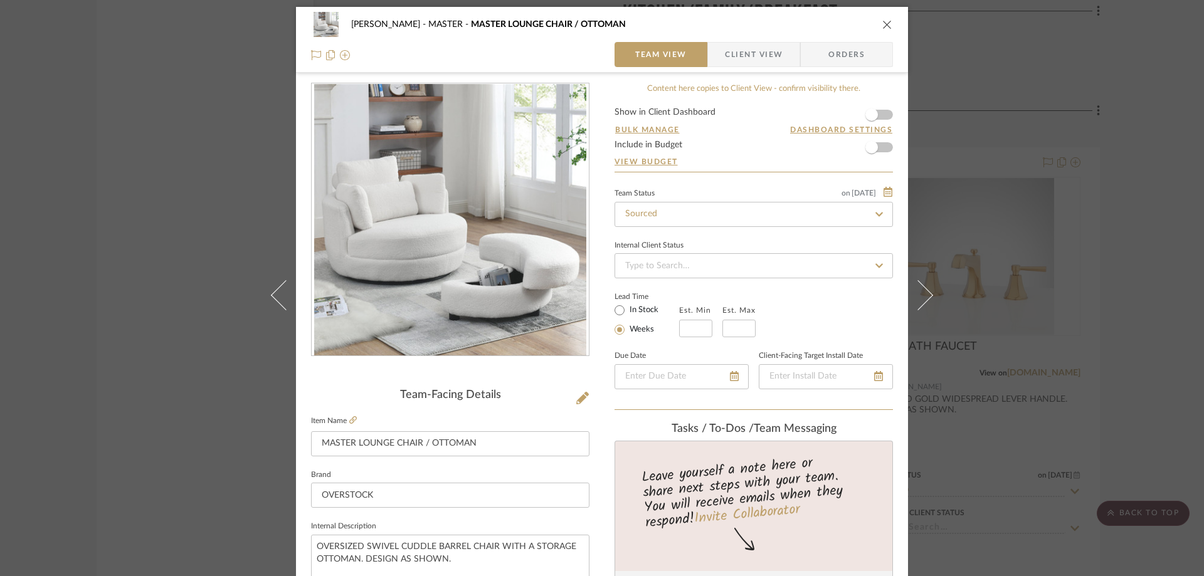
scroll to position [93, 0]
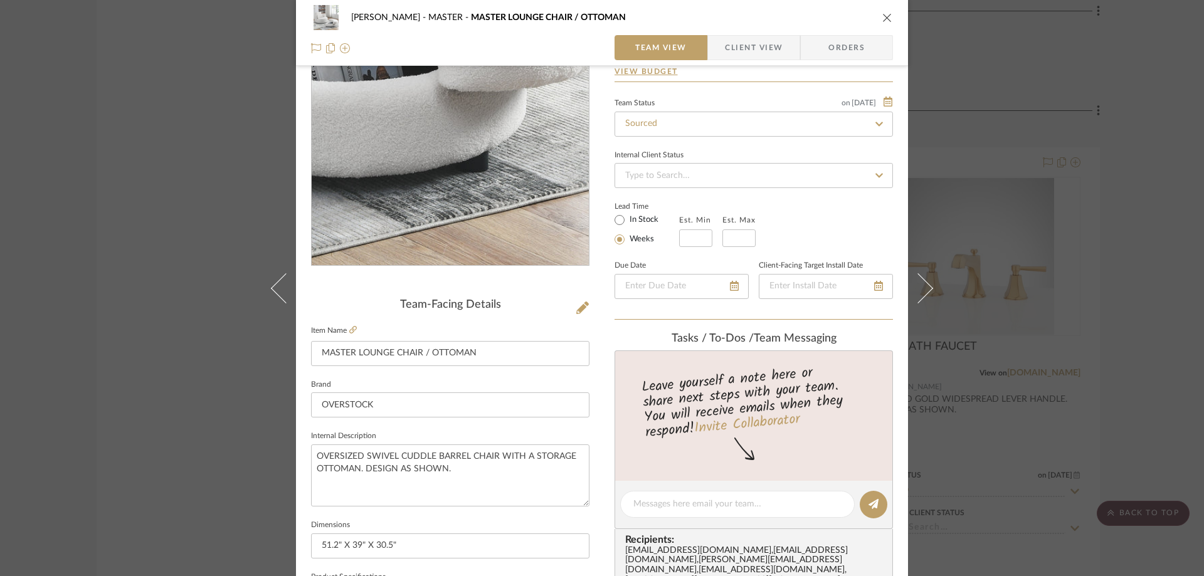
click at [522, 212] on img "0" at bounding box center [450, 130] width 272 height 272
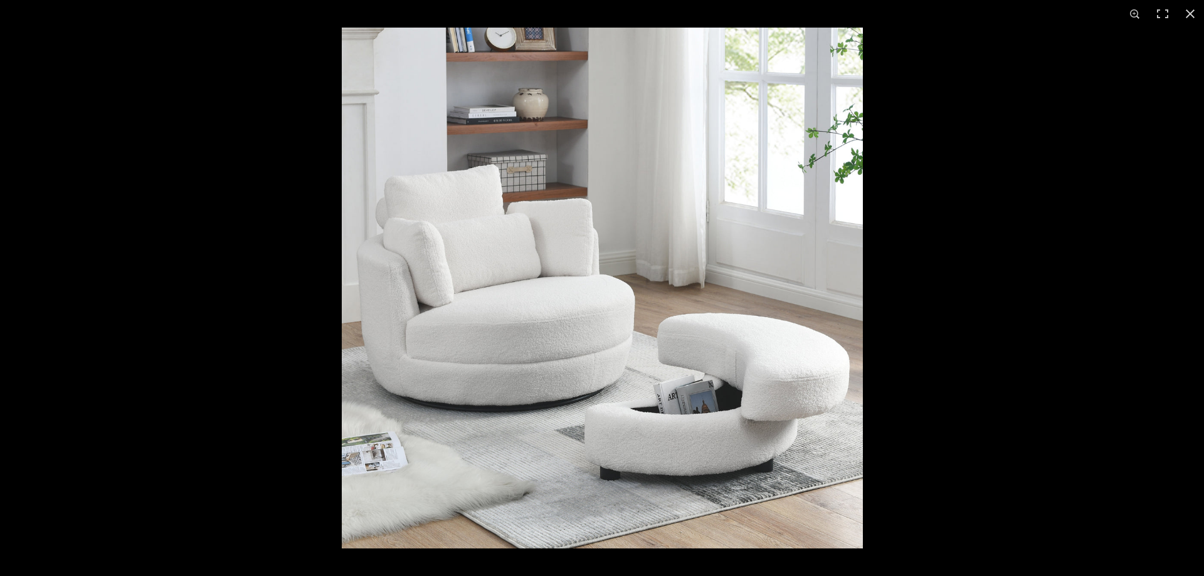
click at [689, 371] on img at bounding box center [602, 288] width 521 height 521
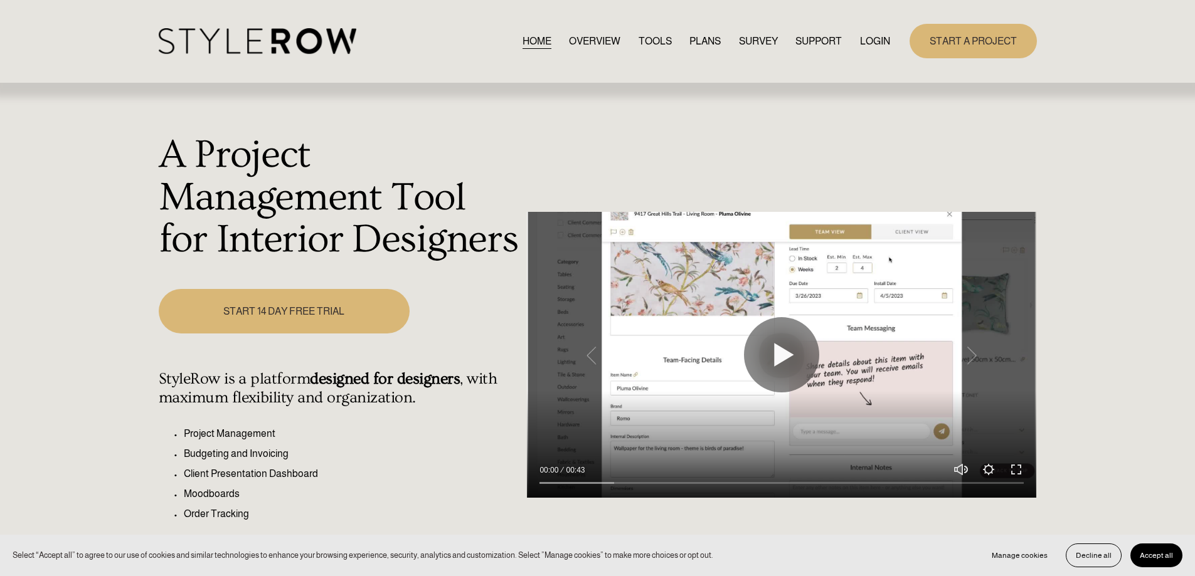
click at [869, 32] on div "HOME OVERVIEW TOOLS PLANS SURVEY SUPPORT QUESTIONS" at bounding box center [525, 41] width 732 height 26
click at [869, 33] on div "HOME OVERVIEW TOOLS PLANS SURVEY SUPPORT QUESTIONS" at bounding box center [525, 41] width 732 height 26
click at [870, 38] on link "LOGIN" at bounding box center [875, 41] width 30 height 17
click at [870, 40] on link "LOGIN" at bounding box center [875, 41] width 30 height 17
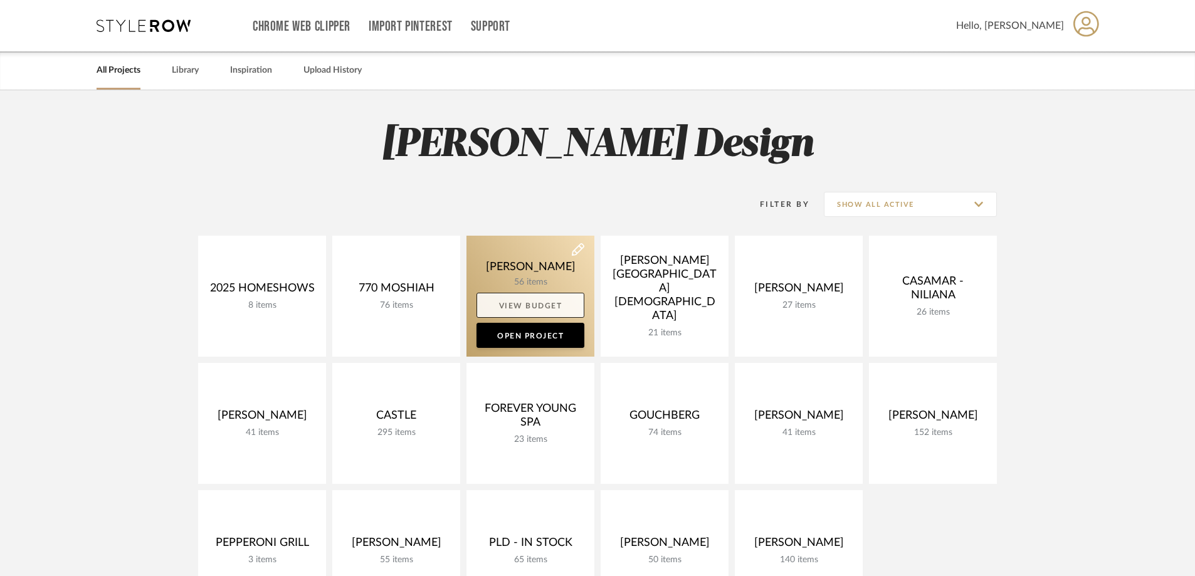
click at [540, 293] on link "View Budget" at bounding box center [531, 305] width 108 height 25
click at [541, 329] on link "Open Project" at bounding box center [531, 335] width 108 height 25
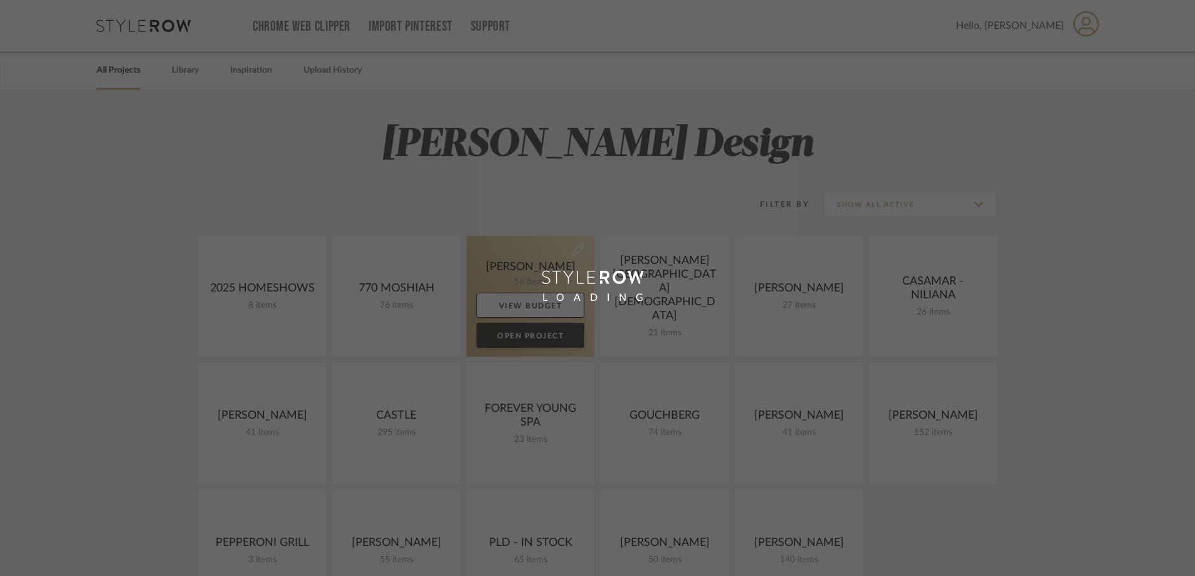
click at [541, 329] on div "Chrome Web Clipper Import Pinterest Support All Projects Library Inspiration Up…" at bounding box center [597, 508] width 1195 height 1017
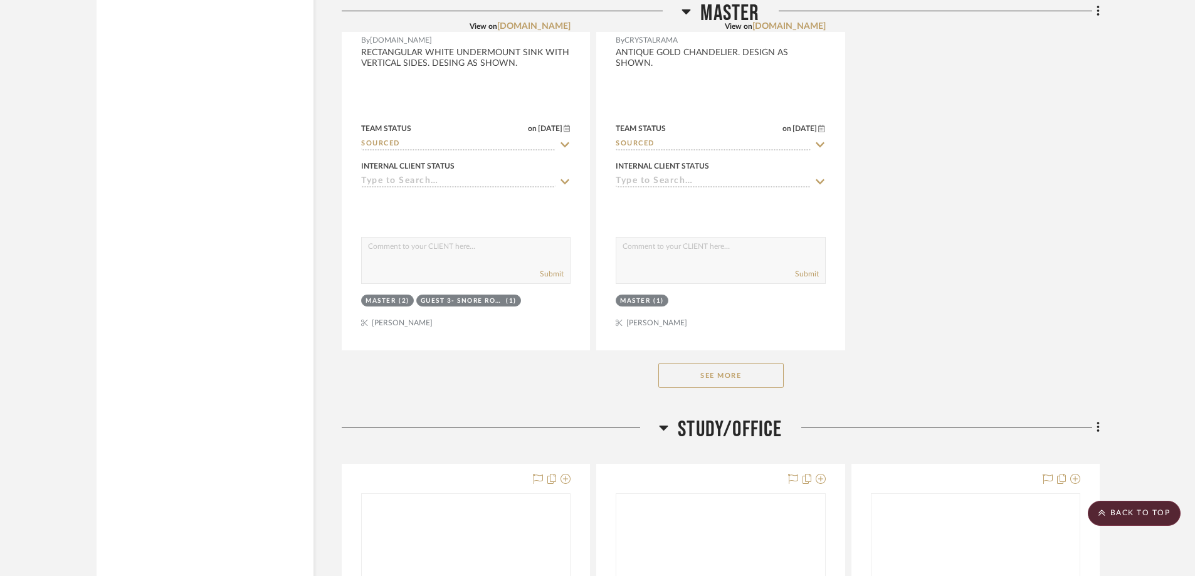
scroll to position [5788, 0]
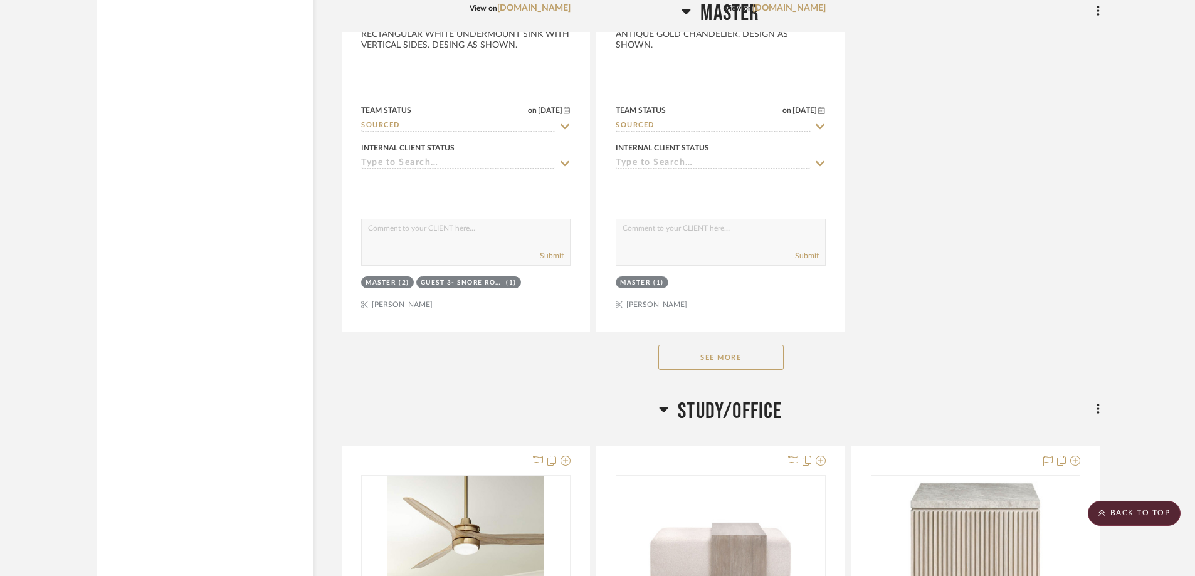
click at [754, 360] on button "See More" at bounding box center [721, 357] width 125 height 25
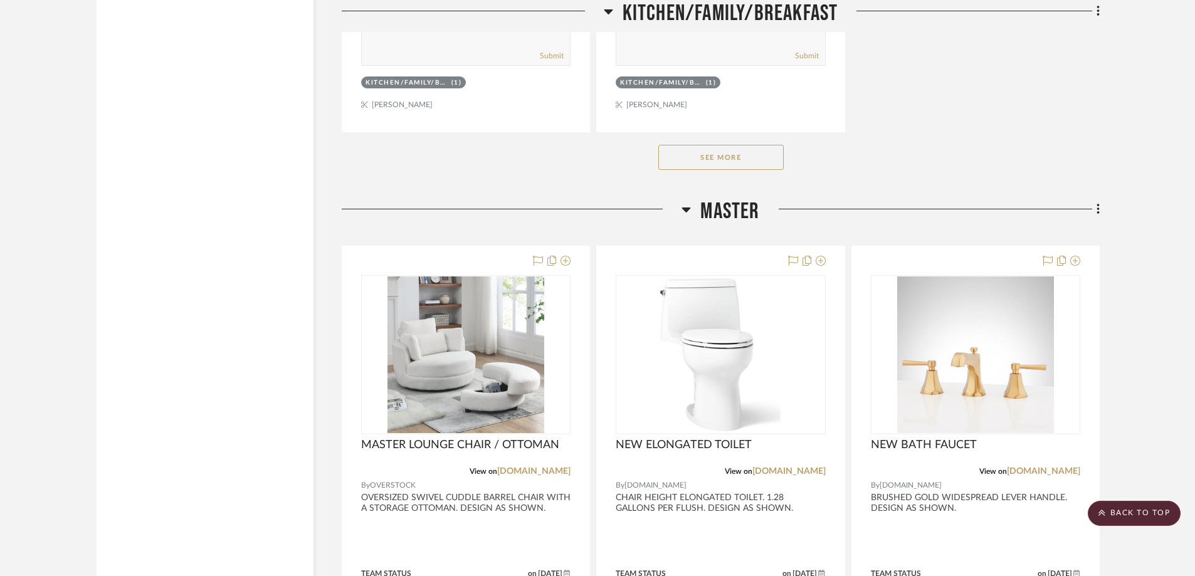
scroll to position [4121, 0]
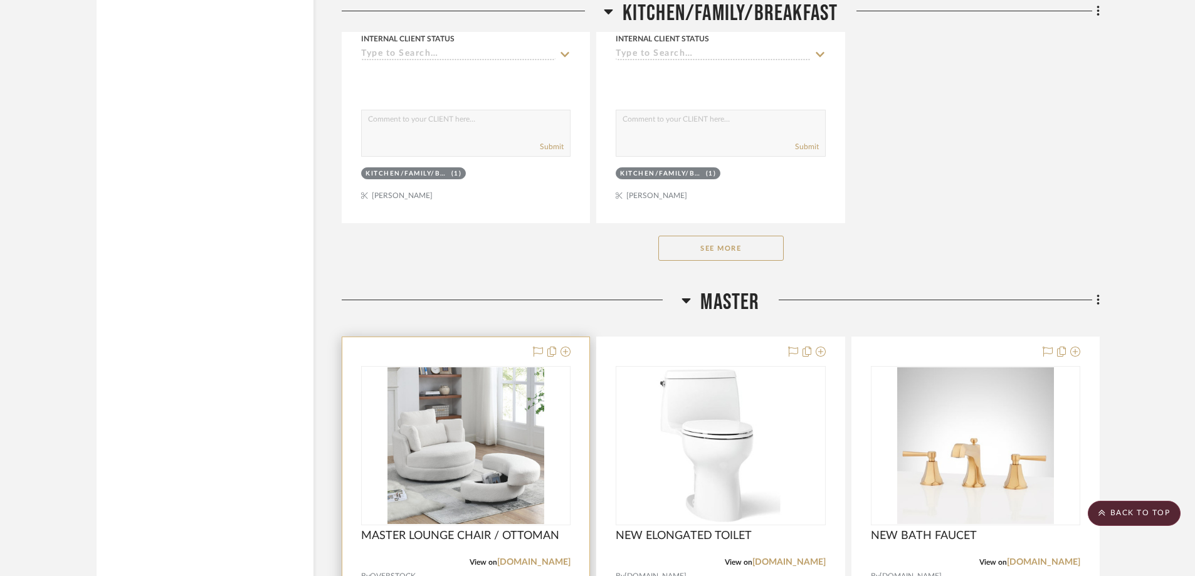
click at [0, 0] on img at bounding box center [0, 0] width 0 height 0
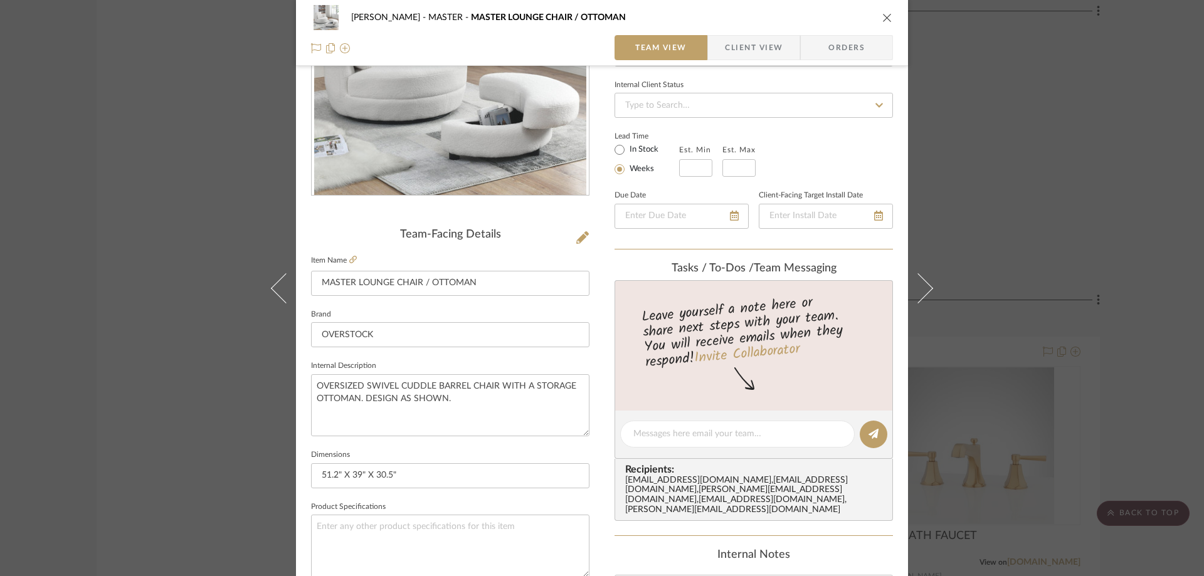
scroll to position [164, 0]
click at [536, 358] on fieldset "Internal Description OVERSIZED SWIVEL CUDDLE BARREL CHAIR WITH A STORAGE OTTOMA…" at bounding box center [450, 395] width 278 height 79
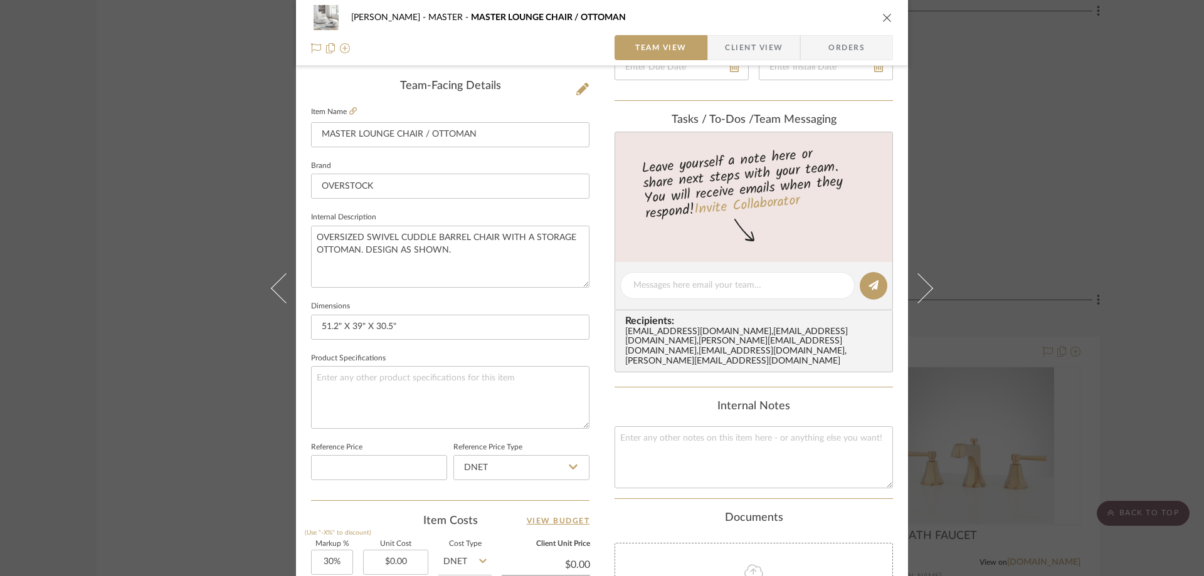
scroll to position [322, 0]
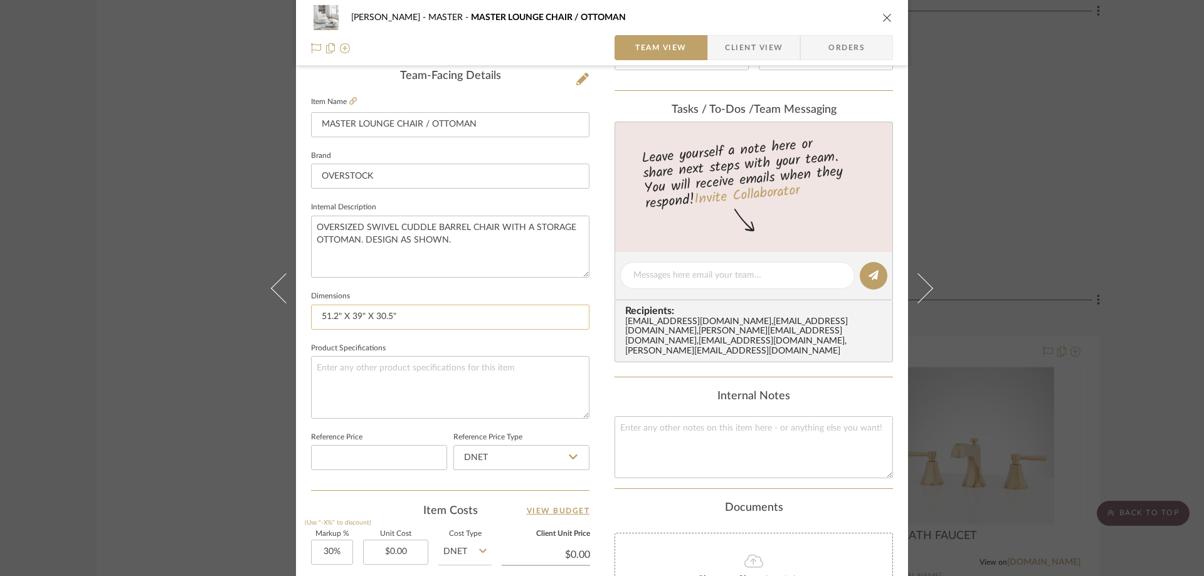
click at [364, 320] on input "51.2" X 39" X 30.5"" at bounding box center [450, 317] width 278 height 25
click at [569, 458] on icon at bounding box center [573, 457] width 9 height 5
click at [481, 489] on span "DNET" at bounding box center [474, 489] width 24 height 9
click at [481, 489] on div "Team-Facing Details Item Name MASTER LOUNGE CHAIR / OTTOMAN Brand OVERSTOCK Int…" at bounding box center [450, 280] width 278 height 421
click at [514, 299] on fieldset "Dimensions 51.2" X 39" X 30.5"" at bounding box center [450, 309] width 278 height 42
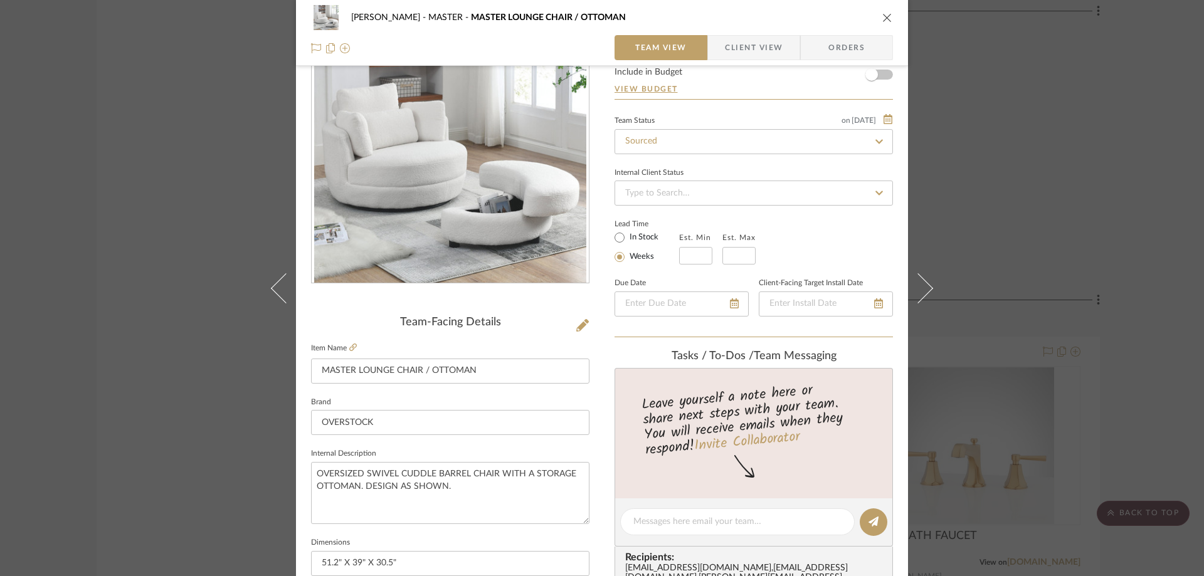
scroll to position [51, 0]
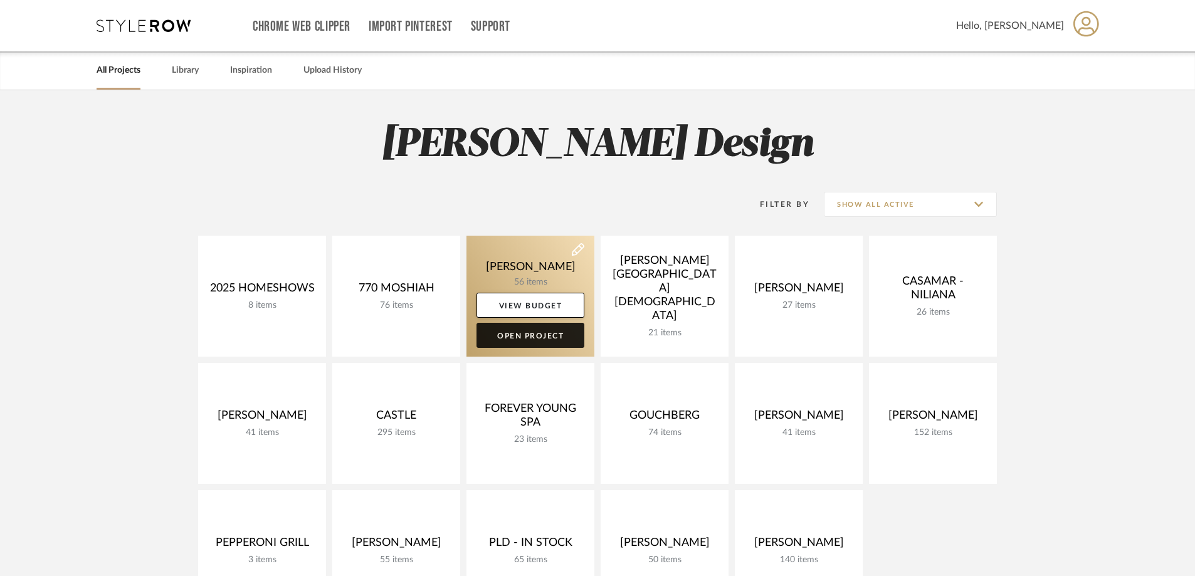
click at [568, 331] on link "Open Project" at bounding box center [531, 335] width 108 height 25
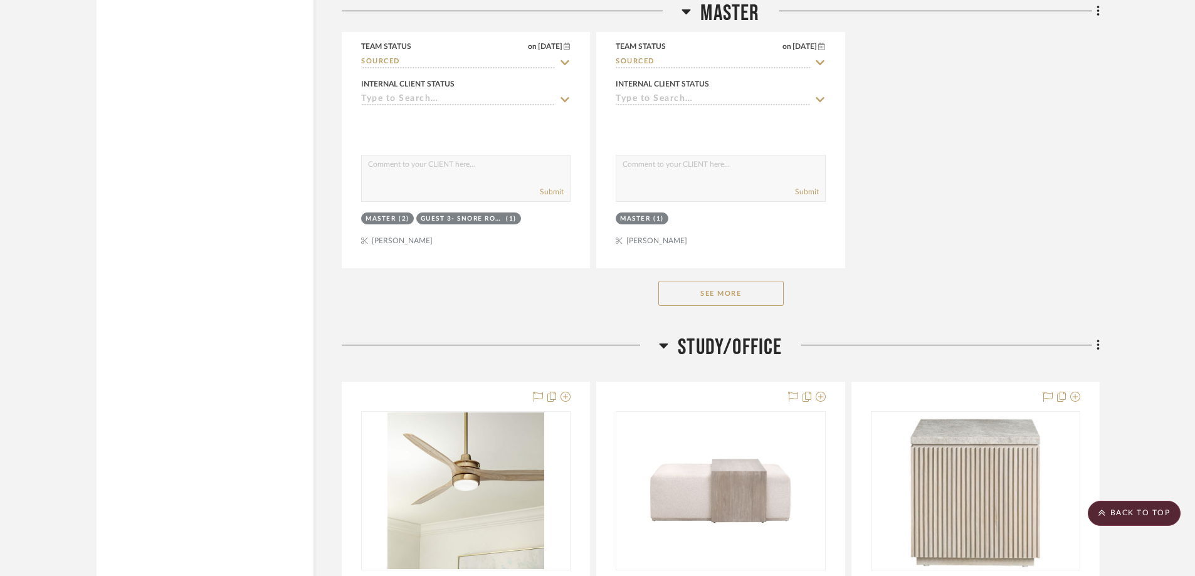
scroll to position [5816, 0]
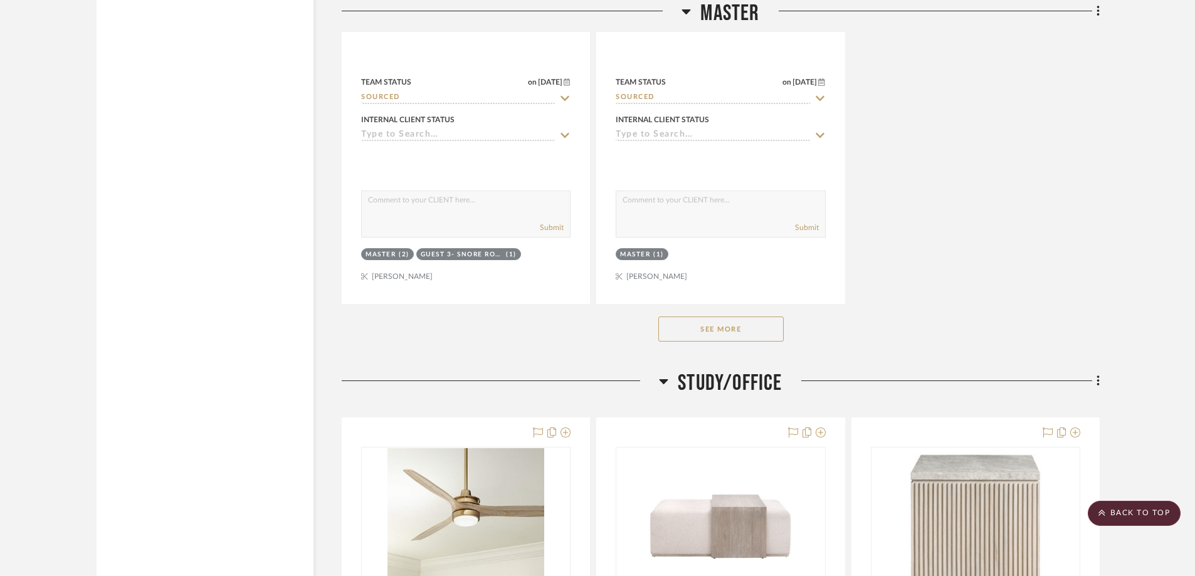
click at [733, 335] on button "See More" at bounding box center [721, 329] width 125 height 25
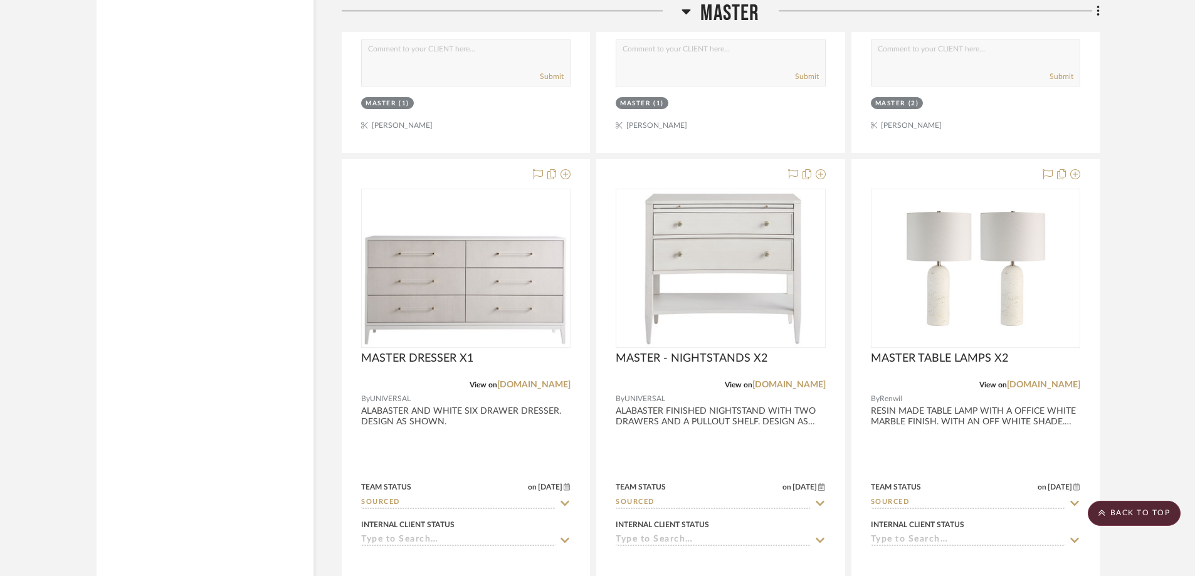
scroll to position [6615, 0]
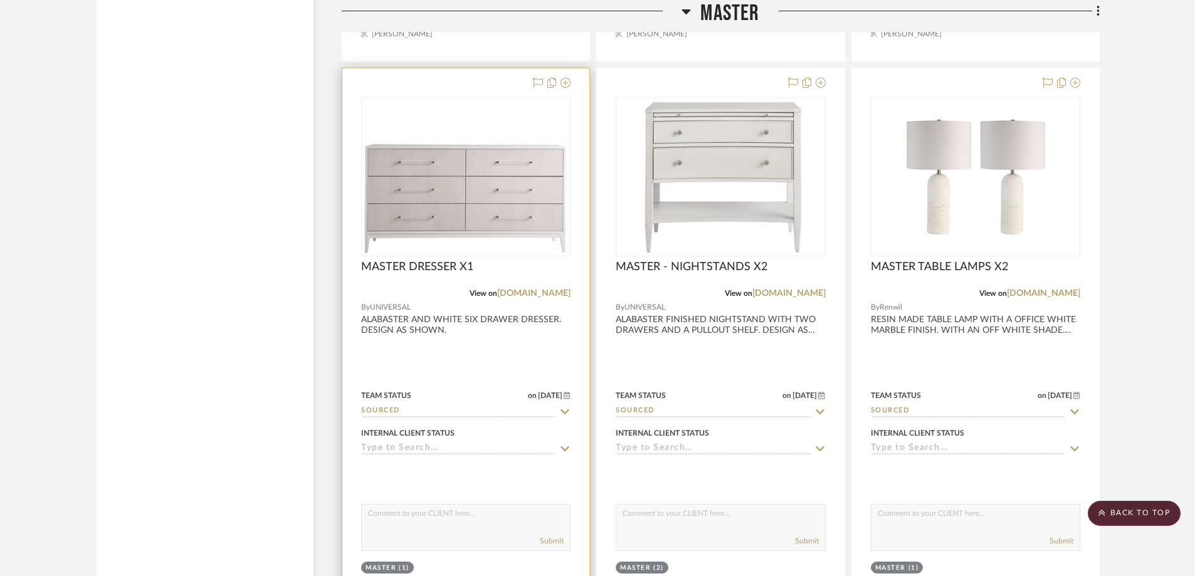
click at [489, 223] on img "0" at bounding box center [465, 177] width 207 height 156
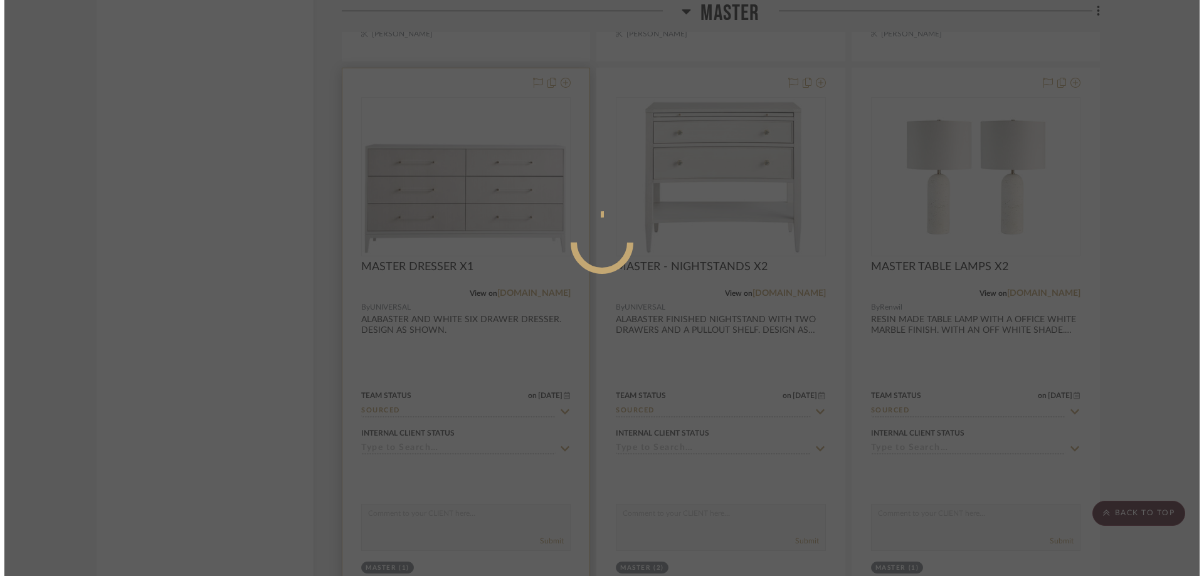
scroll to position [0, 0]
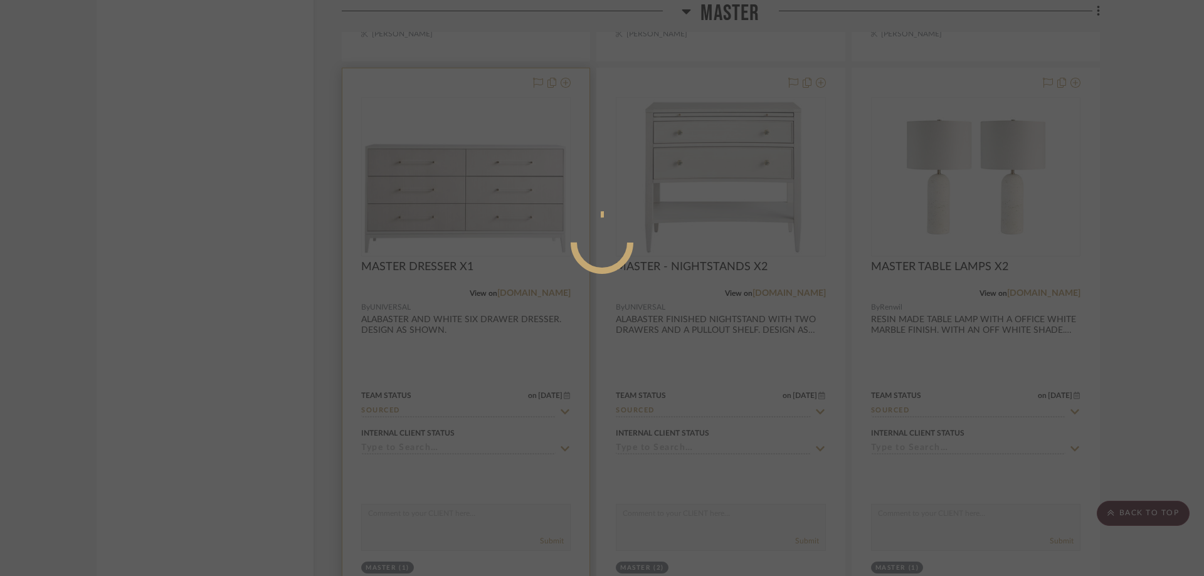
click at [489, 223] on div at bounding box center [602, 288] width 1204 height 576
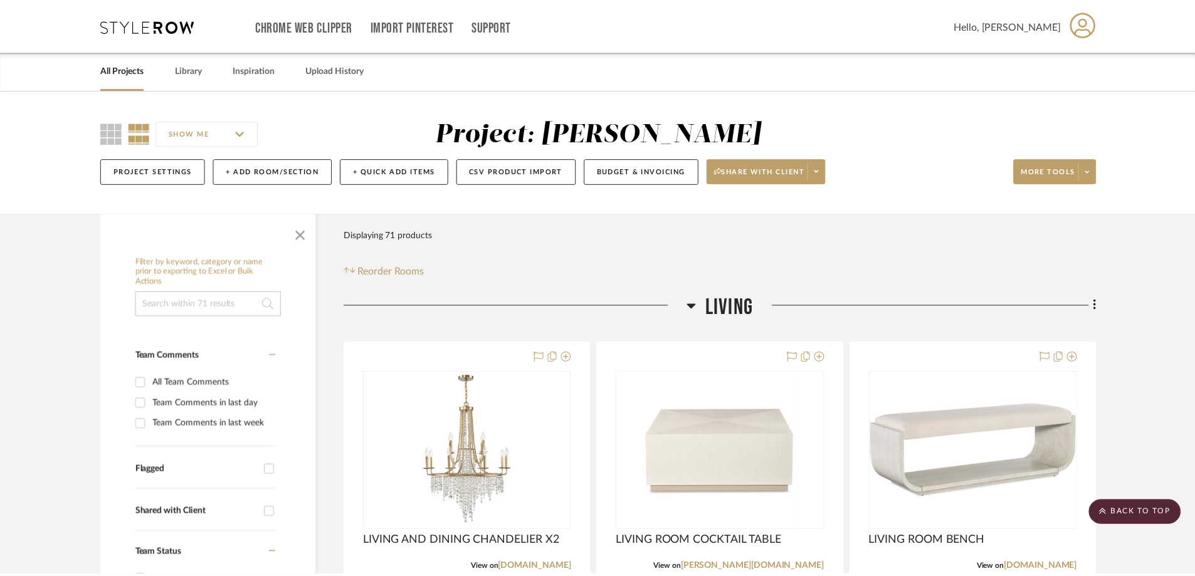
scroll to position [6615, 0]
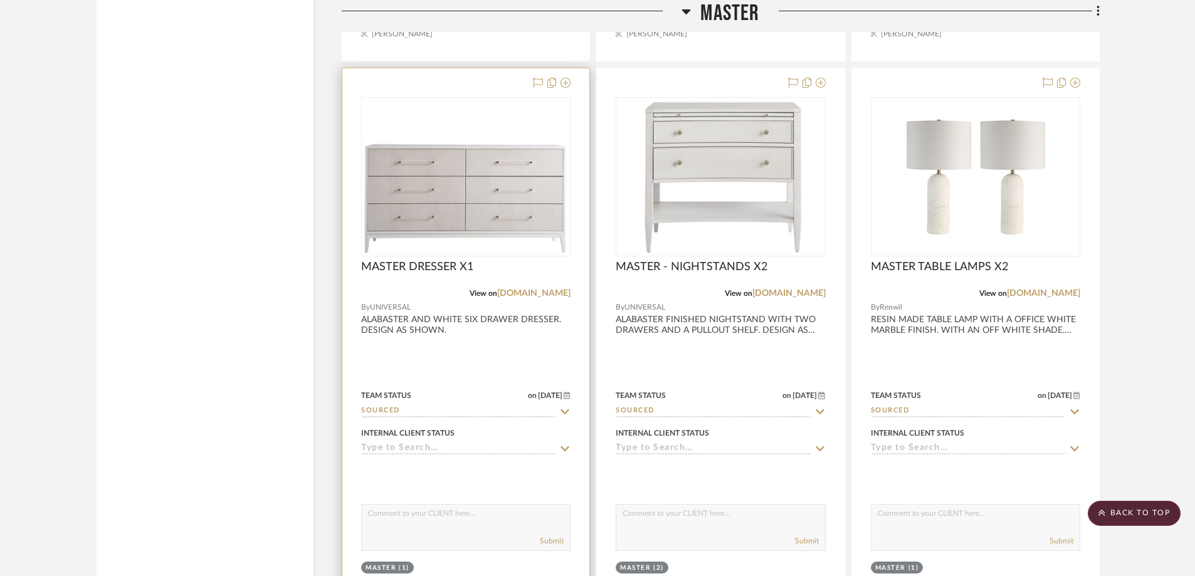
click at [517, 231] on img "0" at bounding box center [465, 177] width 207 height 156
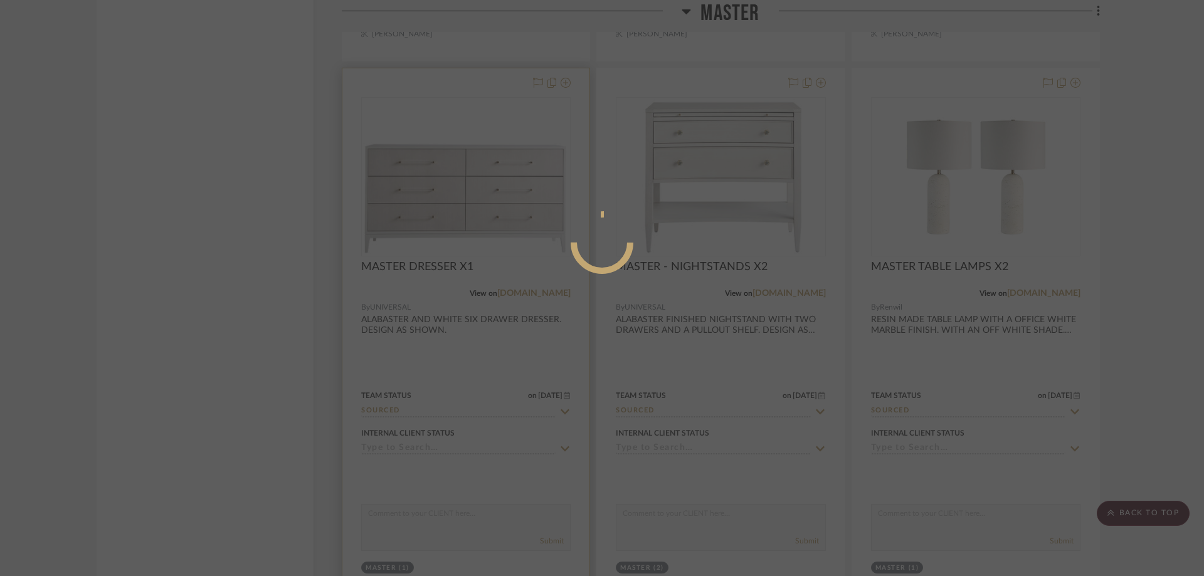
click at [517, 231] on div at bounding box center [602, 242] width 188 height 63
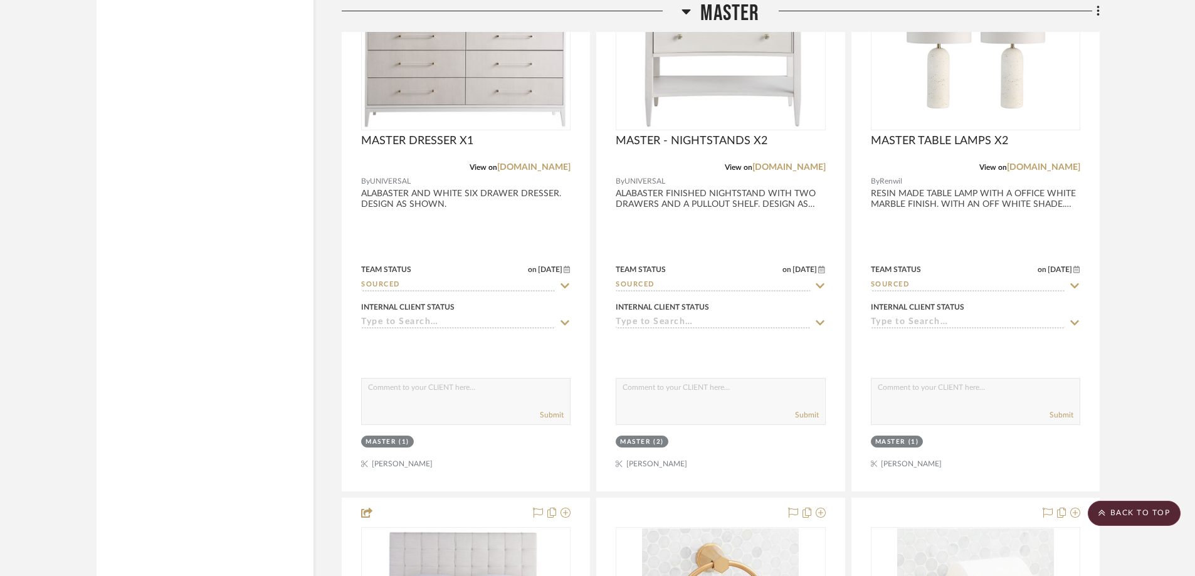
scroll to position [6719, 0]
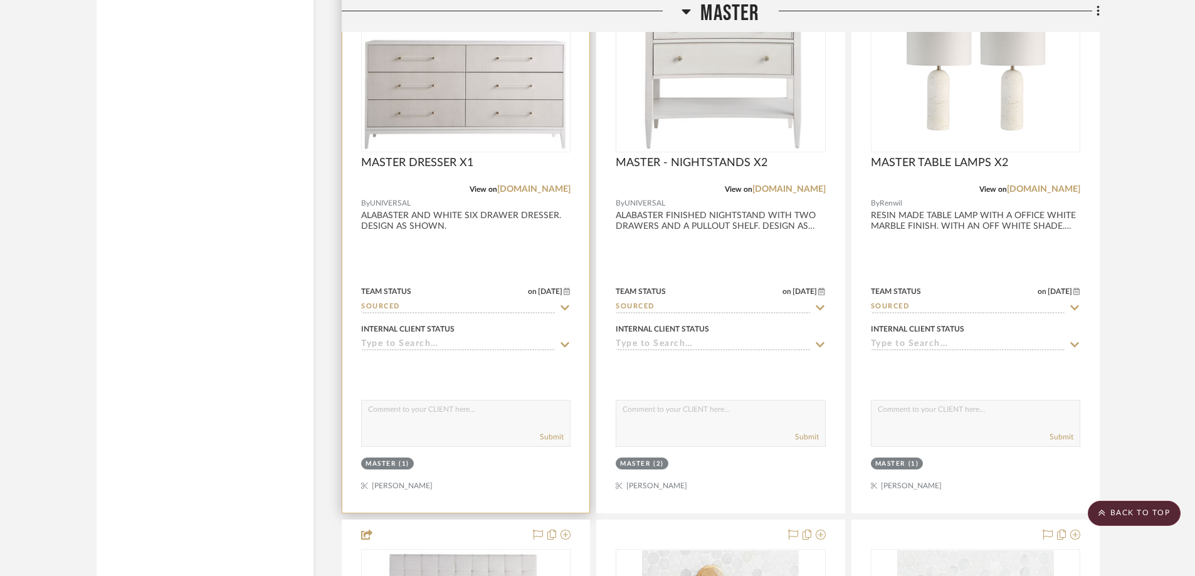
click at [463, 216] on div at bounding box center [465, 238] width 247 height 549
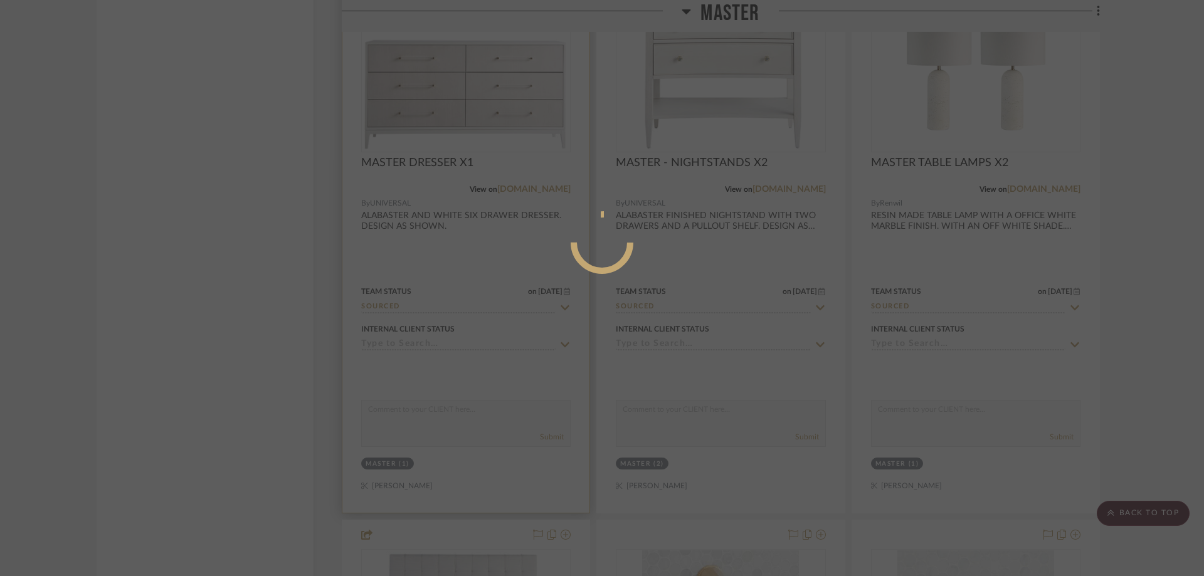
click at [463, 216] on div at bounding box center [602, 288] width 1204 height 576
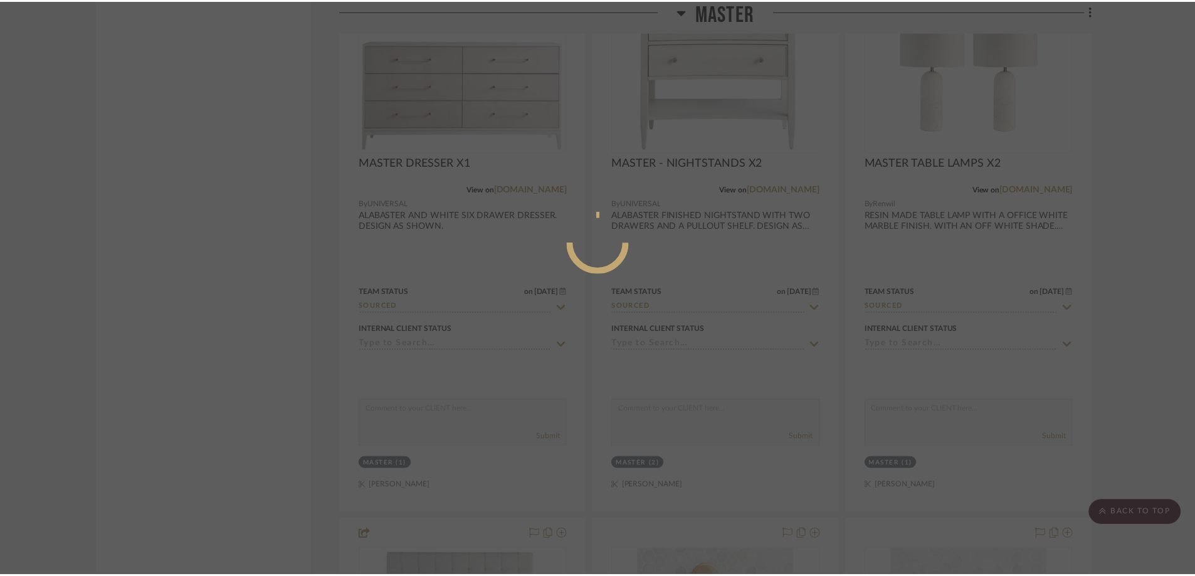
scroll to position [6719, 0]
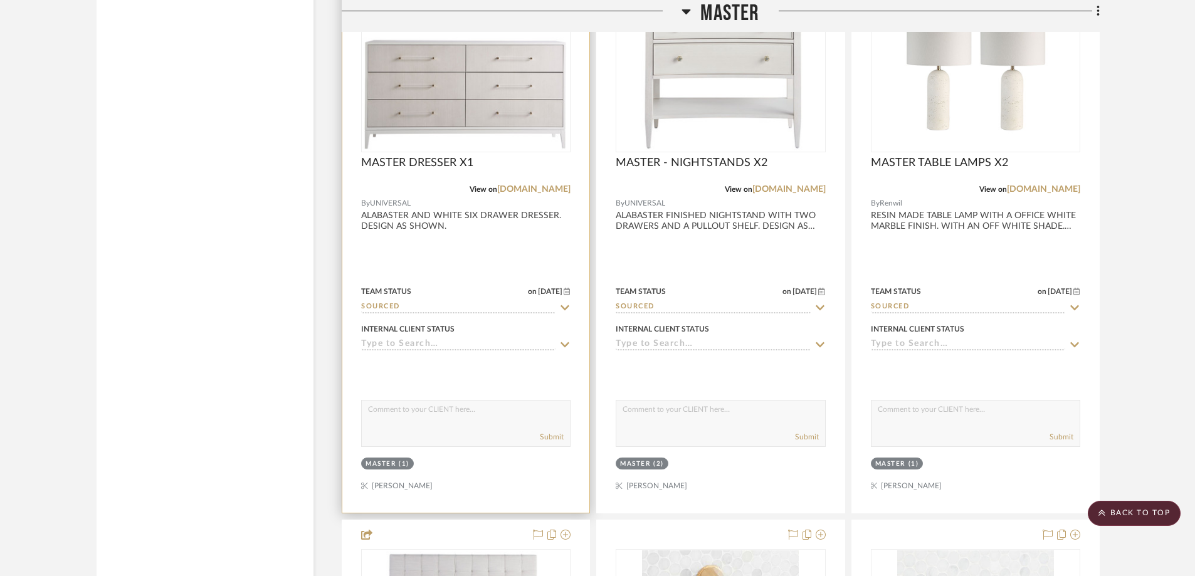
click at [482, 143] on img "0" at bounding box center [465, 73] width 207 height 156
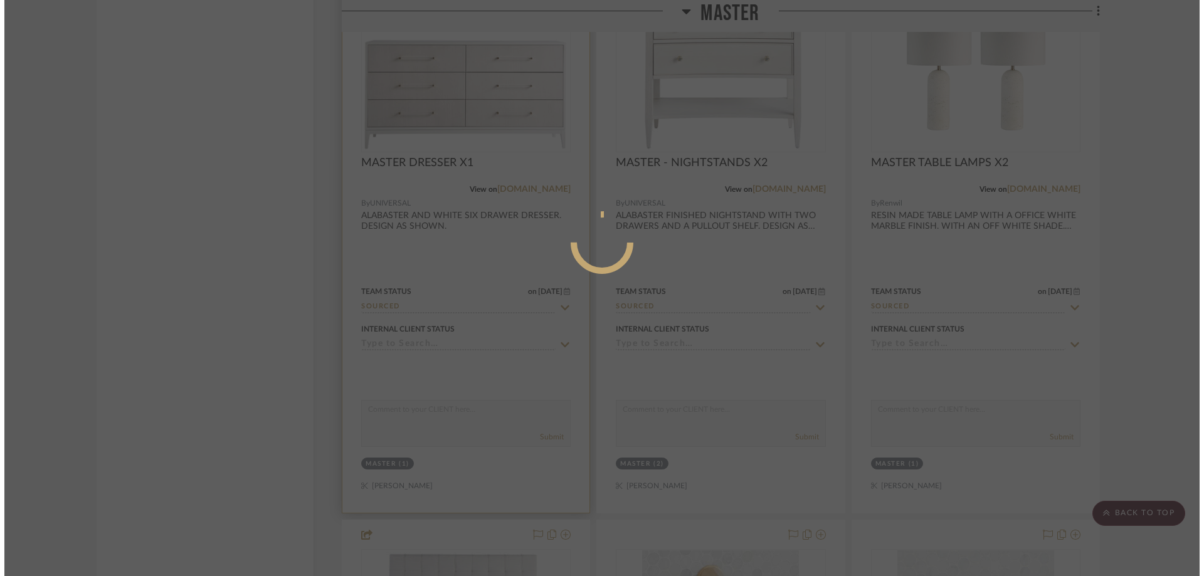
scroll to position [0, 0]
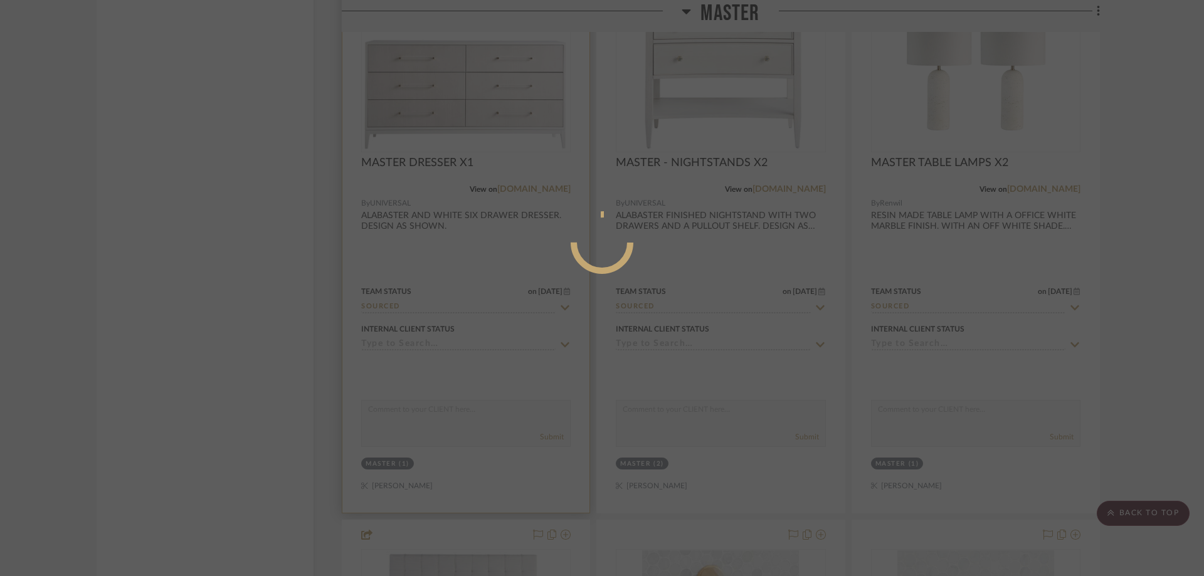
click at [482, 143] on div at bounding box center [602, 288] width 1204 height 576
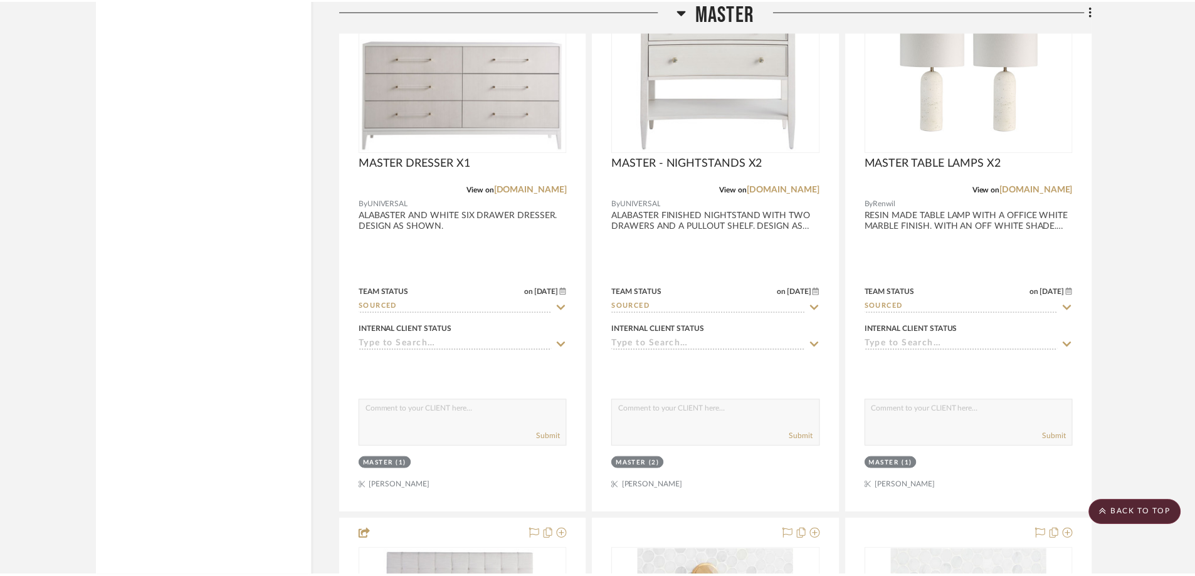
scroll to position [6719, 0]
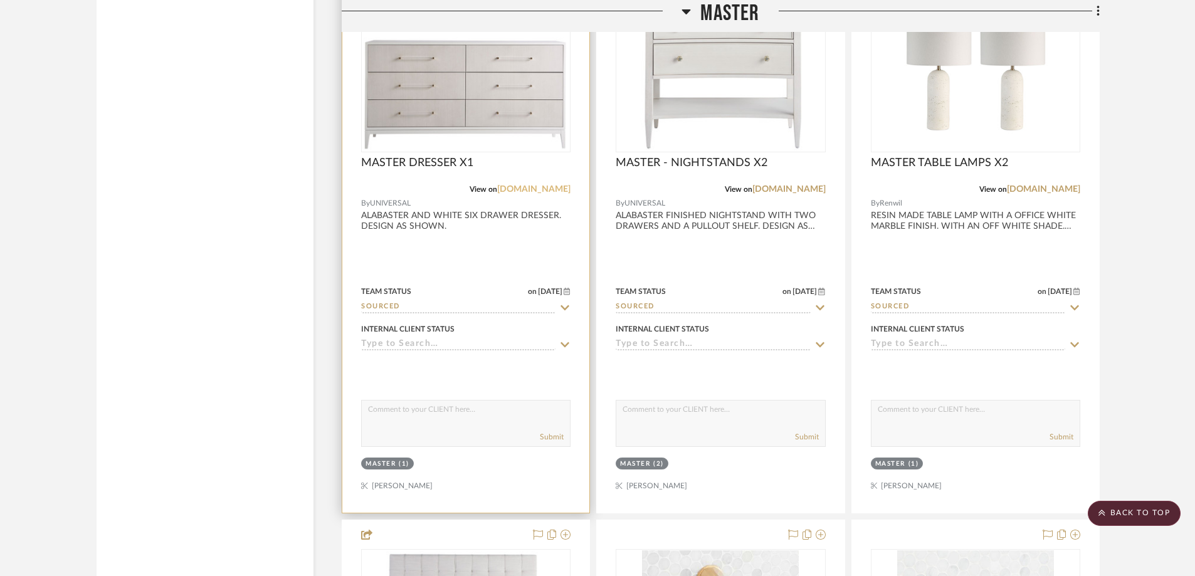
click at [549, 188] on link "universalfurniture.com" at bounding box center [533, 189] width 73 height 9
